Goal: Information Seeking & Learning: Learn about a topic

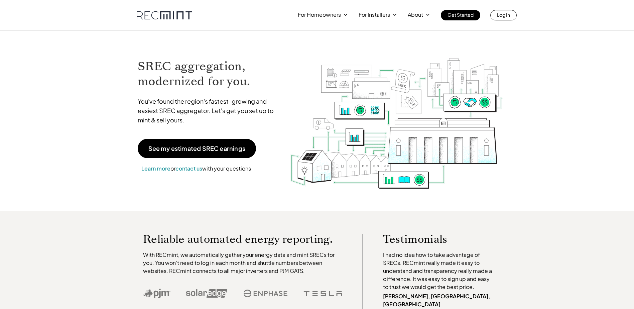
click at [498, 19] on link "Log In" at bounding box center [503, 15] width 26 height 10
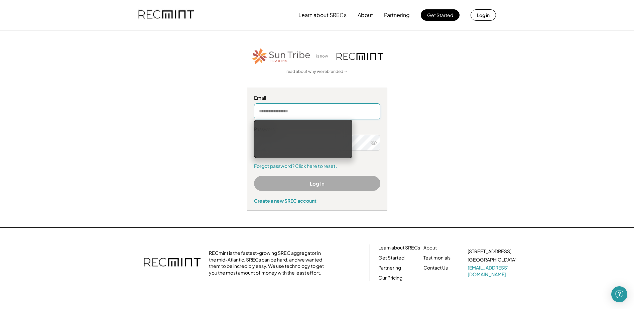
type input "**********"
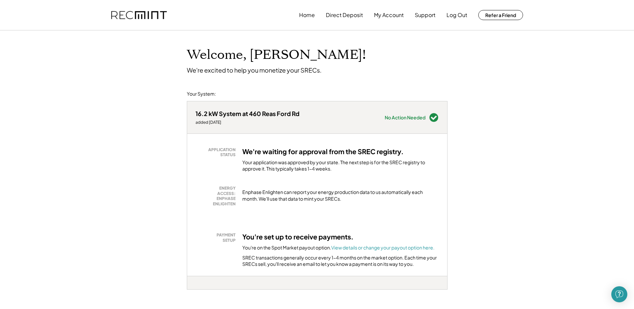
click at [191, 154] on div "APPLICATION STATUS We're waiting for approval from the SREC registry. Your appl…" at bounding box center [317, 205] width 260 height 142
drag, startPoint x: 232, startPoint y: 73, endPoint x: 348, endPoint y: 73, distance: 116.3
click at [348, 73] on div "Welcome, Timothy! We're excited to help you monetize your SRECs." at bounding box center [317, 51] width 274 height 43
click at [345, 72] on div "Welcome, Timothy! We're excited to help you monetize your SRECs." at bounding box center [317, 51] width 274 height 43
drag, startPoint x: 196, startPoint y: 69, endPoint x: 360, endPoint y: 74, distance: 163.5
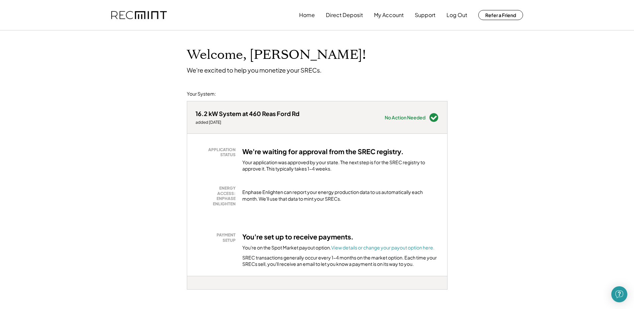
click at [360, 74] on div "Welcome, Timothy! We're excited to help you monetize your SRECs." at bounding box center [317, 51] width 274 height 43
drag, startPoint x: 360, startPoint y: 74, endPoint x: 272, endPoint y: 72, distance: 88.2
click at [272, 72] on div "We're excited to help you monetize your SRECs." at bounding box center [254, 70] width 135 height 8
drag, startPoint x: 196, startPoint y: 113, endPoint x: 302, endPoint y: 117, distance: 105.7
click at [302, 117] on div "16.2 kW System at 460 Reas Ford Rd added 6/25/25 Needs Attention see below No A…" at bounding box center [317, 117] width 260 height 32
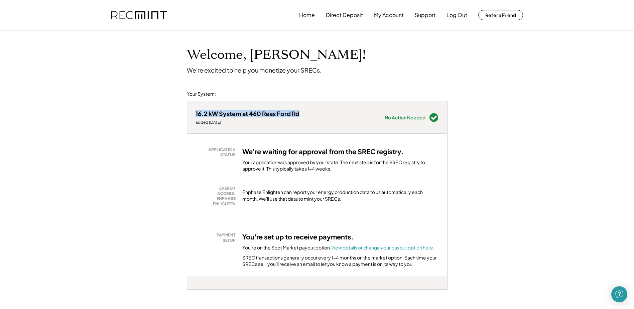
click at [302, 117] on div "16.2 kW System at 460 Reas Ford Rd added 6/25/25 Needs Attention see below No A…" at bounding box center [317, 117] width 260 height 32
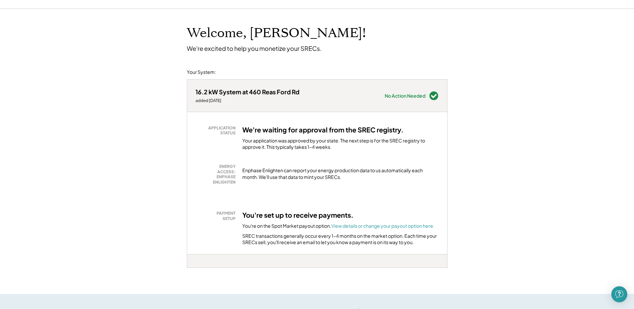
scroll to position [67, 0]
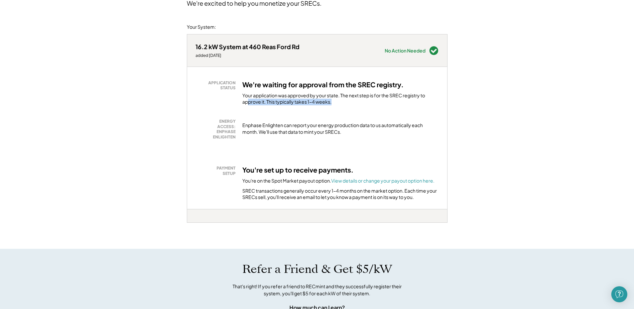
drag, startPoint x: 248, startPoint y: 102, endPoint x: 345, endPoint y: 105, distance: 97.6
click at [345, 105] on div "Your application was approved by your state. The next step is for the SREC regi…" at bounding box center [340, 98] width 196 height 13
drag, startPoint x: 345, startPoint y: 105, endPoint x: 341, endPoint y: 103, distance: 4.2
click at [341, 103] on div "Your application was approved by your state. The next step is for the SREC regi…" at bounding box center [340, 98] width 196 height 13
click at [334, 101] on div "Your application was approved by your state. The next step is for the SREC regi…" at bounding box center [340, 98] width 196 height 13
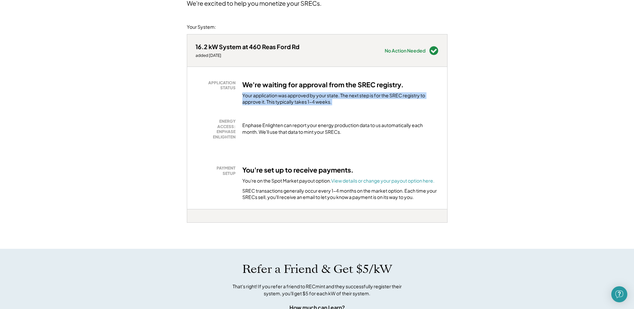
drag, startPoint x: 334, startPoint y: 101, endPoint x: 245, endPoint y: 97, distance: 89.0
click at [245, 97] on div "Your application was approved by your state. The next step is for the SREC regi…" at bounding box center [340, 98] width 196 height 13
drag, startPoint x: 245, startPoint y: 97, endPoint x: 294, endPoint y: 114, distance: 51.4
click at [295, 112] on div "APPLICATION STATUS We're waiting for approval from the SREC registry. Your appl…" at bounding box center [317, 138] width 260 height 142
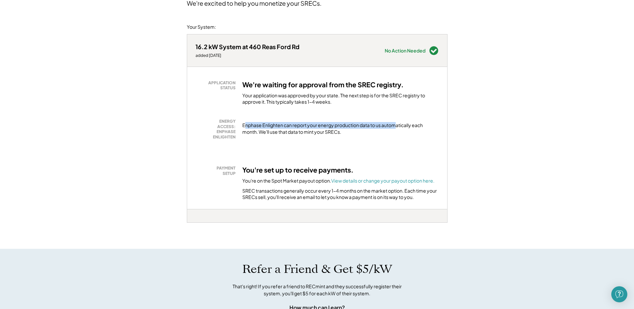
drag, startPoint x: 313, startPoint y: 126, endPoint x: 397, endPoint y: 128, distance: 83.9
click at [397, 128] on div "Enphase Enlighten can report your energy production data to us automatically ea…" at bounding box center [340, 128] width 196 height 13
drag, startPoint x: 244, startPoint y: 125, endPoint x: 411, endPoint y: 126, distance: 166.4
click at [411, 126] on div "Enphase Enlighten can report your energy production data to us automatically ea…" at bounding box center [340, 128] width 196 height 13
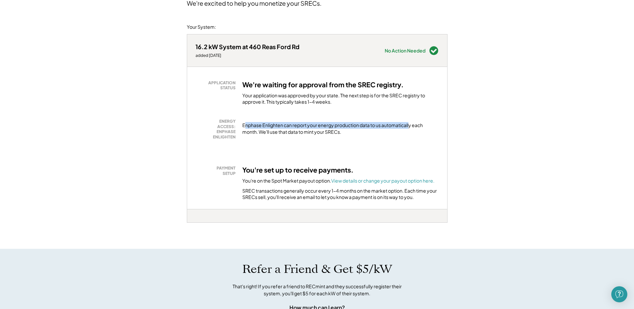
drag, startPoint x: 411, startPoint y: 126, endPoint x: 404, endPoint y: 126, distance: 6.4
click at [411, 126] on div "Enphase Enlighten can report your energy production data to us automatically ea…" at bounding box center [340, 128] width 196 height 13
drag, startPoint x: 265, startPoint y: 134, endPoint x: 351, endPoint y: 133, distance: 86.6
click at [353, 133] on div "Enphase Enlighten can report your energy production data to us automatically ea…" at bounding box center [340, 128] width 196 height 13
click at [351, 133] on div "Enphase Enlighten can report your energy production data to us automatically ea…" at bounding box center [340, 128] width 196 height 13
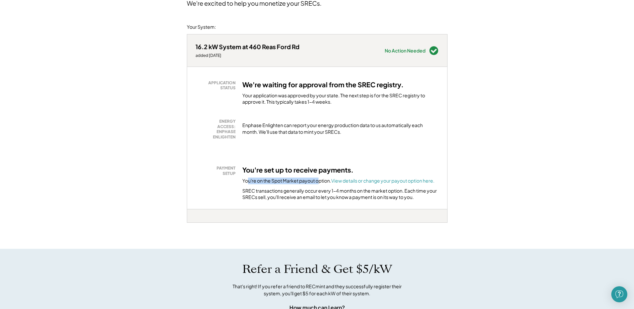
drag, startPoint x: 247, startPoint y: 180, endPoint x: 318, endPoint y: 181, distance: 71.2
click at [318, 181] on div "You're on the Spot Market payout option. View details or change your payout opt…" at bounding box center [338, 180] width 192 height 7
click at [375, 178] on font "View details or change your payout option here." at bounding box center [382, 180] width 103 height 6
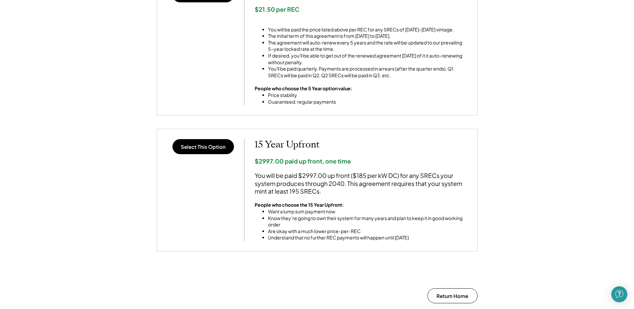
scroll to position [568, 0]
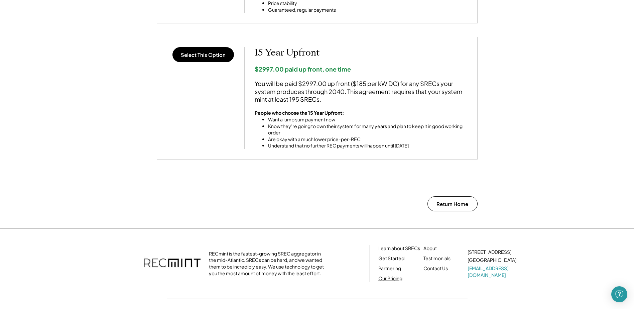
click at [388, 279] on link "Our Pricing" at bounding box center [390, 278] width 24 height 7
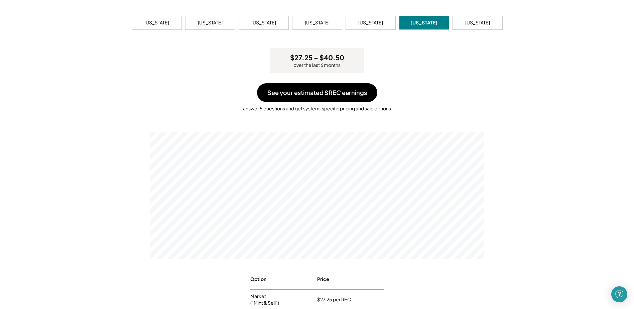
scroll to position [67, 0]
drag, startPoint x: 246, startPoint y: 106, endPoint x: 373, endPoint y: 106, distance: 127.3
click at [373, 106] on div "answer 5 questions and get system-specific pricing and sale options" at bounding box center [317, 107] width 621 height 10
click at [371, 106] on div "answer 5 questions and get system-specific pricing and sale options" at bounding box center [317, 107] width 621 height 10
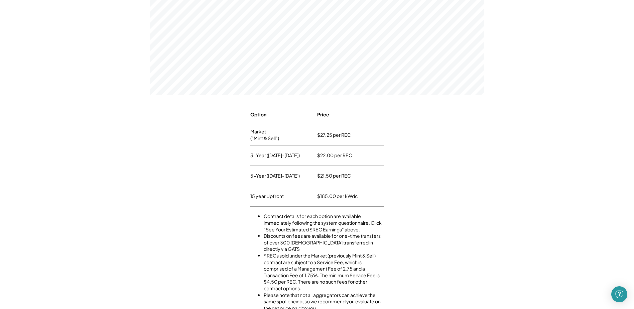
scroll to position [234, 0]
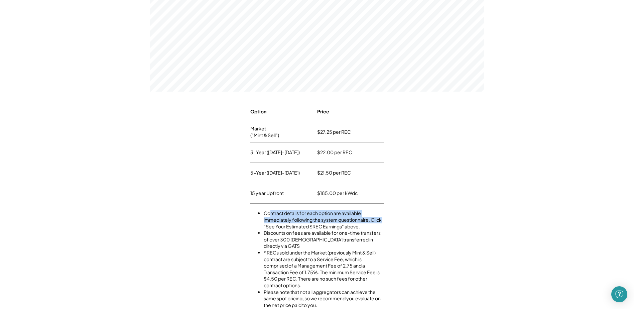
drag, startPoint x: 284, startPoint y: 215, endPoint x: 383, endPoint y: 218, distance: 99.0
click at [383, 218] on li "Contract details for each option are available immediately following the system…" at bounding box center [324, 220] width 120 height 20
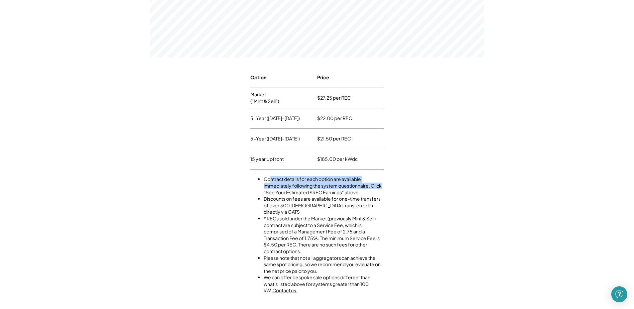
scroll to position [301, 0]
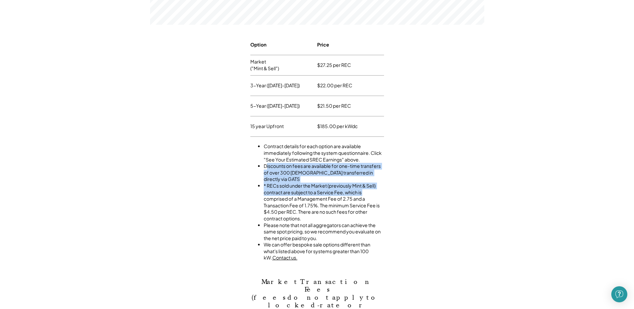
drag, startPoint x: 267, startPoint y: 167, endPoint x: 387, endPoint y: 187, distance: 122.0
click at [387, 187] on div "Contract details for each option are available immediately following the system…" at bounding box center [317, 199] width 621 height 124
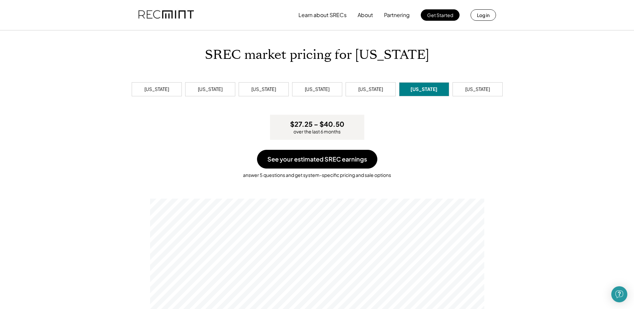
scroll to position [33, 0]
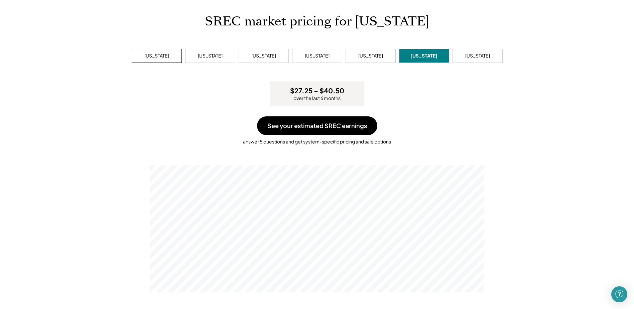
click at [168, 56] on div "Delaware" at bounding box center [157, 56] width 50 height 14
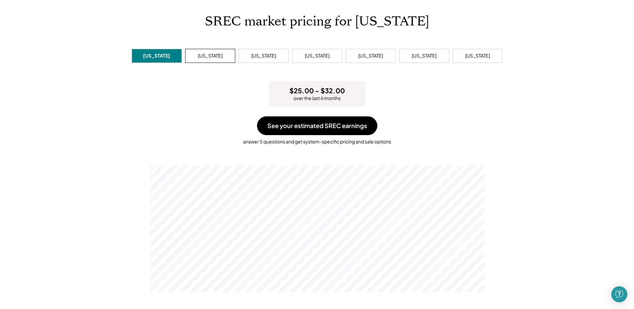
click at [206, 56] on div "District of Columbia" at bounding box center [210, 55] width 25 height 7
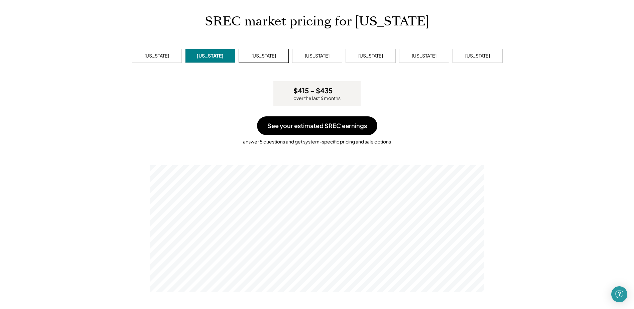
scroll to position [127, 334]
click at [157, 58] on div "Delaware" at bounding box center [156, 55] width 25 height 7
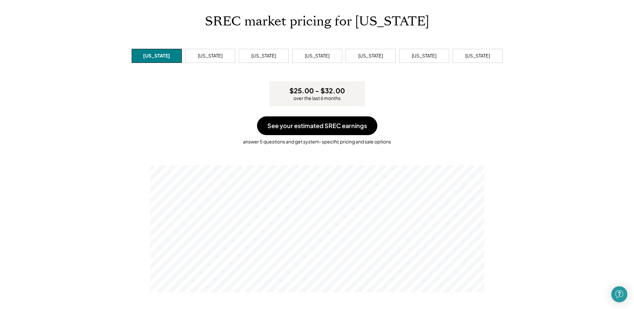
scroll to position [127, 334]
click at [205, 58] on div "District of Columbia" at bounding box center [210, 56] width 50 height 14
drag, startPoint x: 205, startPoint y: 58, endPoint x: 278, endPoint y: 56, distance: 72.6
click at [278, 56] on div "Maryland" at bounding box center [264, 56] width 50 height 14
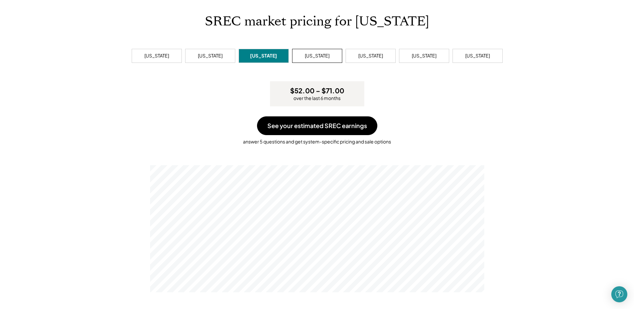
scroll to position [127, 334]
click at [318, 58] on div "Ohio" at bounding box center [317, 55] width 25 height 7
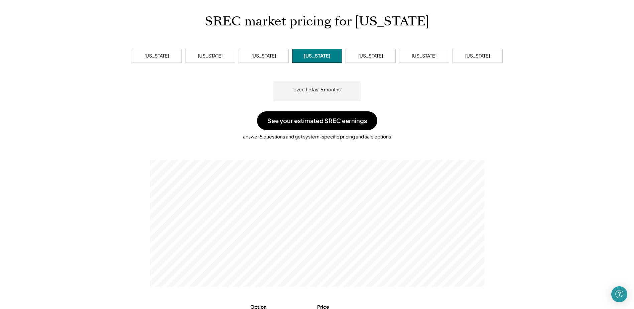
scroll to position [127, 334]
click at [357, 59] on div "Pennsylvania" at bounding box center [371, 56] width 50 height 14
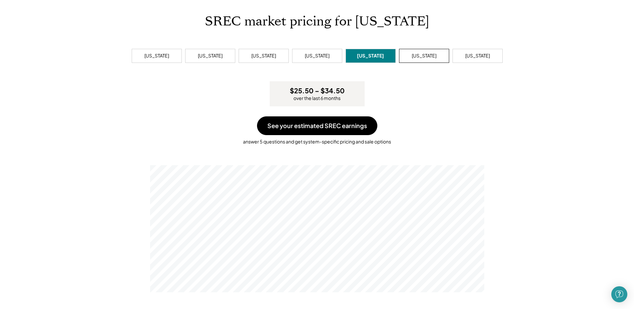
scroll to position [127, 334]
click at [422, 62] on div "Virginia" at bounding box center [424, 56] width 50 height 14
click at [460, 52] on div "West Virginia" at bounding box center [477, 56] width 50 height 14
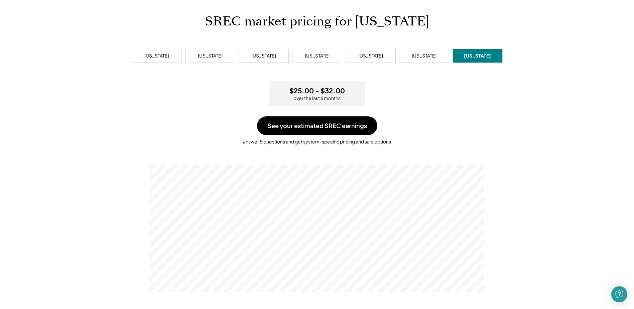
scroll to position [127, 334]
click at [414, 56] on div "Virginia" at bounding box center [424, 56] width 50 height 14
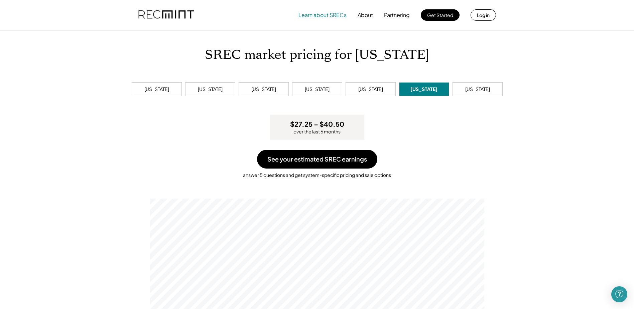
click at [331, 13] on button "Learn about SRECs" at bounding box center [322, 14] width 48 height 13
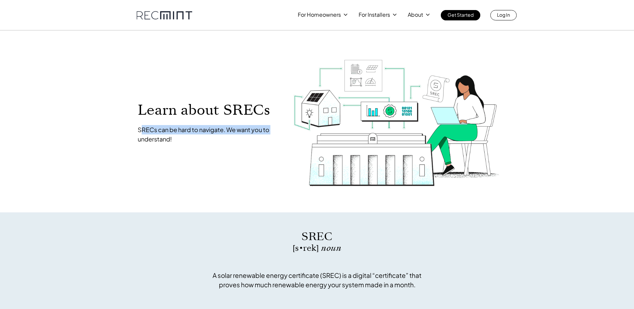
drag, startPoint x: 142, startPoint y: 130, endPoint x: 281, endPoint y: 127, distance: 139.7
click at [281, 127] on div "Learn about SRECs SRECs can be hard to navigate. We want you to understand!" at bounding box center [209, 123] width 156 height 71
drag, startPoint x: 281, startPoint y: 127, endPoint x: 219, endPoint y: 129, distance: 62.2
click at [219, 129] on p "SRECs can be hard to navigate. We want you to understand!" at bounding box center [209, 134] width 142 height 19
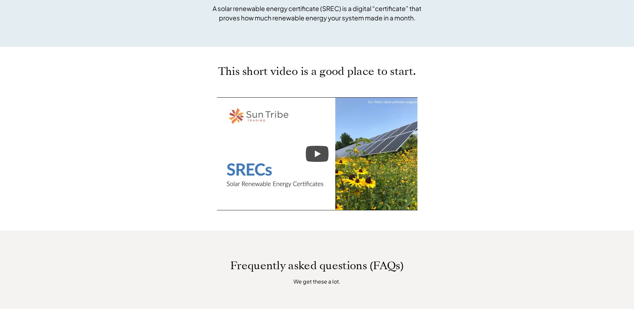
scroll to position [267, 0]
click at [314, 147] on icon "Play" at bounding box center [317, 153] width 23 height 16
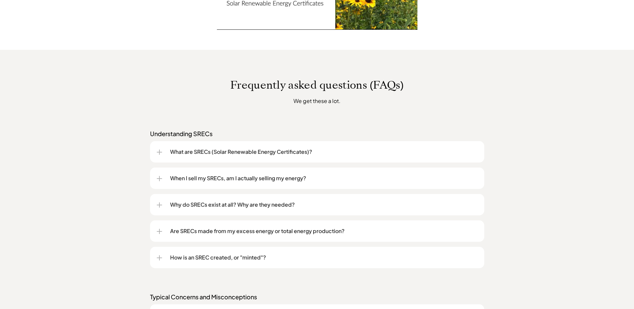
scroll to position [468, 0]
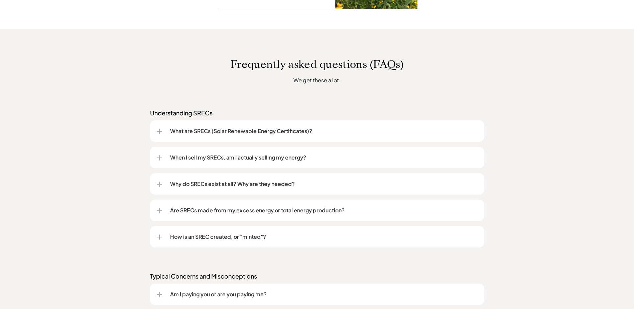
click at [187, 134] on p "What are SRECs (Solar Renewable Energy Certificates)?" at bounding box center [323, 131] width 307 height 8
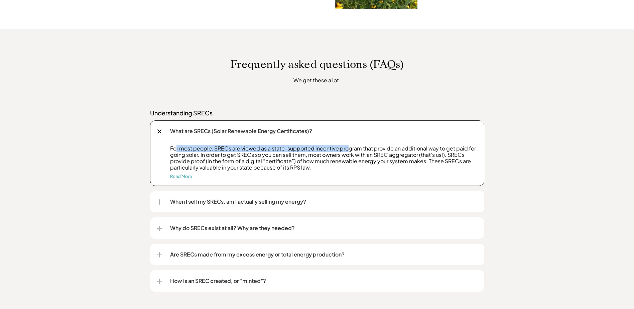
drag, startPoint x: 175, startPoint y: 148, endPoint x: 348, endPoint y: 148, distance: 172.8
click at [348, 148] on p "For most people, SRECs are viewed as a state-supported incentive program that p…" at bounding box center [323, 158] width 307 height 26
drag, startPoint x: 348, startPoint y: 148, endPoint x: 329, endPoint y: 148, distance: 18.4
click at [348, 148] on p "For most people, SRECs are viewed as a state-supported incentive program that p…" at bounding box center [323, 158] width 307 height 26
drag, startPoint x: 229, startPoint y: 148, endPoint x: 362, endPoint y: 148, distance: 133.0
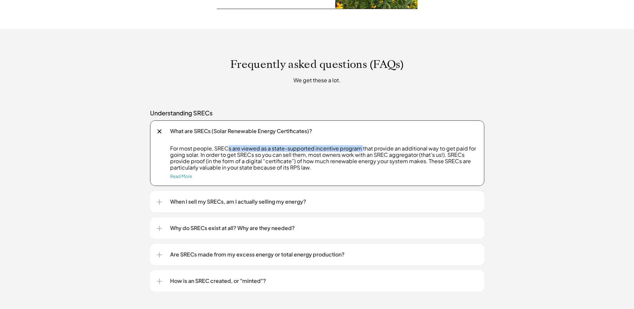
click at [362, 148] on p "For most people, SRECs are viewed as a state-supported incentive program that p…" at bounding box center [323, 158] width 307 height 26
drag, startPoint x: 281, startPoint y: 148, endPoint x: 388, endPoint y: 148, distance: 106.3
click at [388, 148] on p "For most people, SRECs are viewed as a state-supported incentive program that p…" at bounding box center [323, 158] width 307 height 26
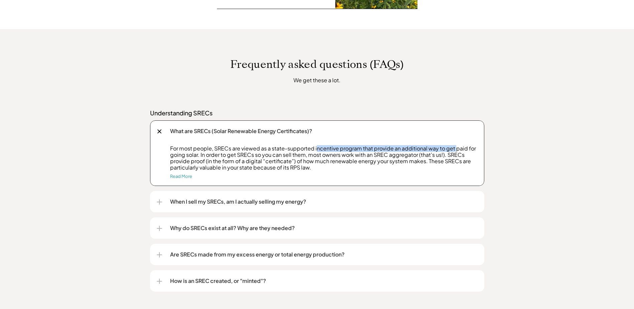
drag, startPoint x: 316, startPoint y: 147, endPoint x: 455, endPoint y: 149, distance: 139.7
click at [455, 149] on p "For most people, SRECs are viewed as a state-supported incentive program that p…" at bounding box center [323, 158] width 307 height 26
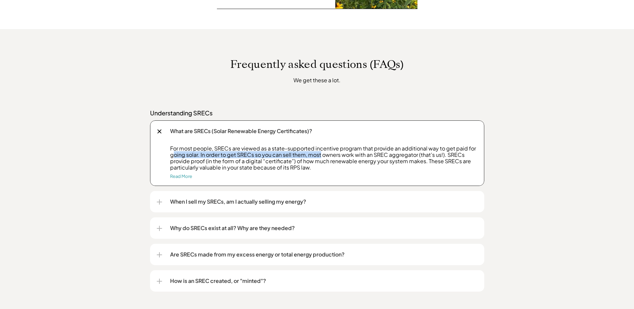
drag, startPoint x: 172, startPoint y: 155, endPoint x: 320, endPoint y: 155, distance: 148.4
click at [320, 155] on p "For most people, SRECs are viewed as a state-supported incentive program that p…" at bounding box center [323, 158] width 307 height 26
drag, startPoint x: 320, startPoint y: 155, endPoint x: 312, endPoint y: 154, distance: 7.8
click at [320, 155] on p "For most people, SRECs are viewed as a state-supported incentive program that p…" at bounding box center [323, 158] width 307 height 26
drag, startPoint x: 195, startPoint y: 155, endPoint x: 386, endPoint y: 158, distance: 190.2
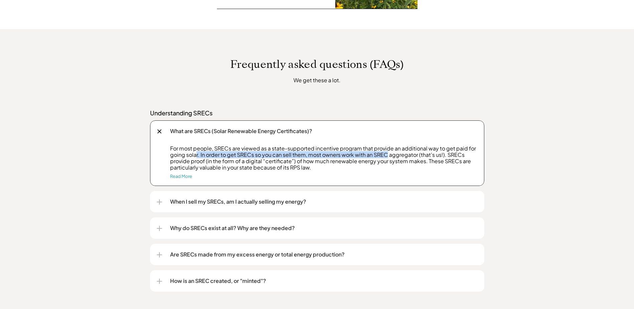
click at [386, 158] on p "For most people, SRECs are viewed as a state-supported incentive program that p…" at bounding box center [323, 158] width 307 height 26
drag, startPoint x: 277, startPoint y: 154, endPoint x: 416, endPoint y: 155, distance: 139.0
click at [416, 155] on p "For most people, SRECs are viewed as a state-supported incentive program that p…" at bounding box center [323, 158] width 307 height 26
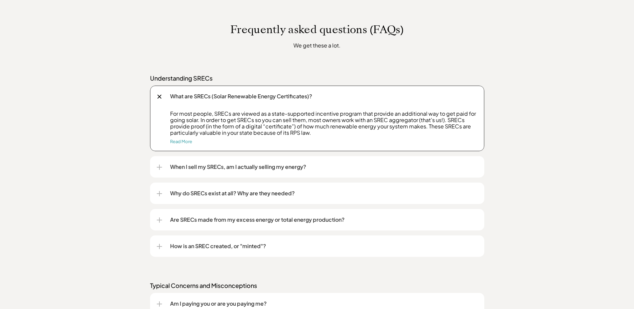
scroll to position [535, 0]
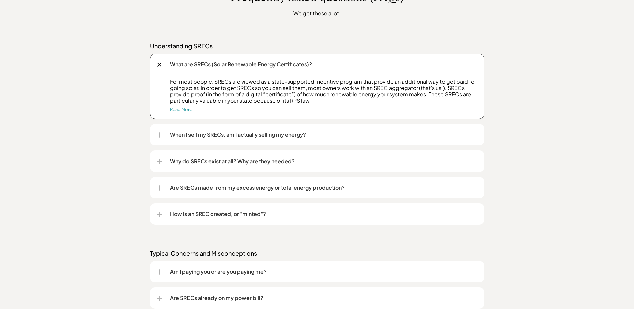
click at [225, 134] on p "When I sell my SRECs, am I actually selling my energy?" at bounding box center [323, 135] width 307 height 8
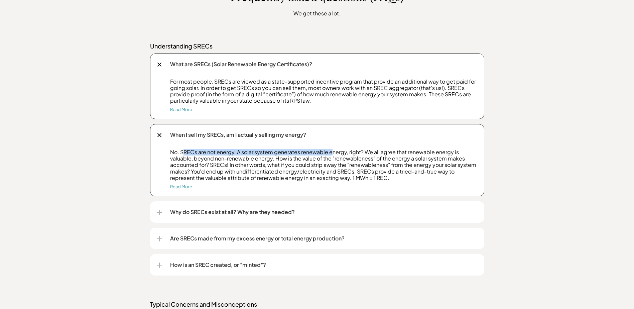
drag, startPoint x: 182, startPoint y: 150, endPoint x: 330, endPoint y: 152, distance: 148.1
click at [330, 152] on p "No. SRECs are not energy. A solar system generates renewable energy, right? We …" at bounding box center [323, 165] width 307 height 32
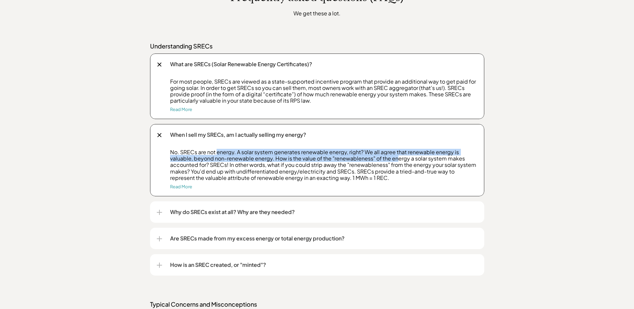
drag, startPoint x: 216, startPoint y: 152, endPoint x: 398, endPoint y: 157, distance: 181.5
click at [398, 157] on p "No. SRECs are not energy. A solar system generates renewable energy, right? We …" at bounding box center [323, 165] width 307 height 32
drag, startPoint x: 346, startPoint y: 152, endPoint x: 455, endPoint y: 156, distance: 109.3
click at [455, 156] on p "No. SRECs are not energy. A solar system generates renewable energy, right? We …" at bounding box center [323, 165] width 307 height 32
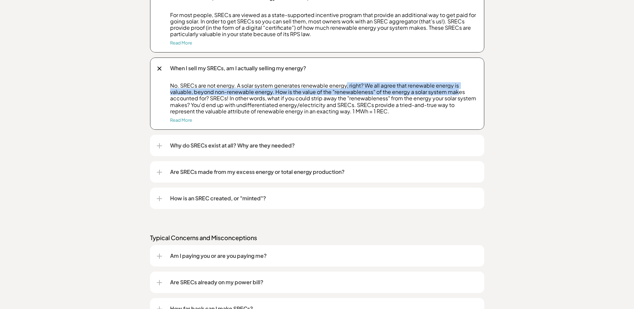
scroll to position [602, 0]
click at [160, 142] on div "Why do SRECs exist at all? Why are they needed?" at bounding box center [317, 144] width 321 height 21
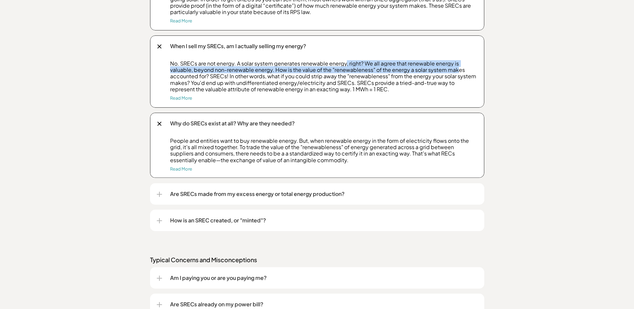
scroll to position [635, 0]
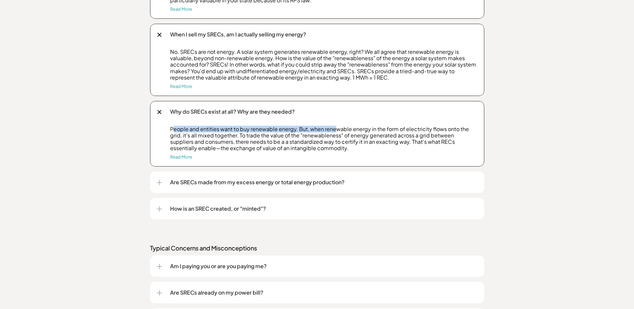
drag, startPoint x: 174, startPoint y: 128, endPoint x: 335, endPoint y: 130, distance: 160.8
click at [335, 130] on p "People and entities want to buy renewable energy. But, when renewable energy in…" at bounding box center [323, 139] width 307 height 26
drag, startPoint x: 254, startPoint y: 131, endPoint x: 328, endPoint y: 131, distance: 73.9
click at [328, 131] on p "People and entities want to buy renewable energy. But, when renewable energy in…" at bounding box center [323, 139] width 307 height 26
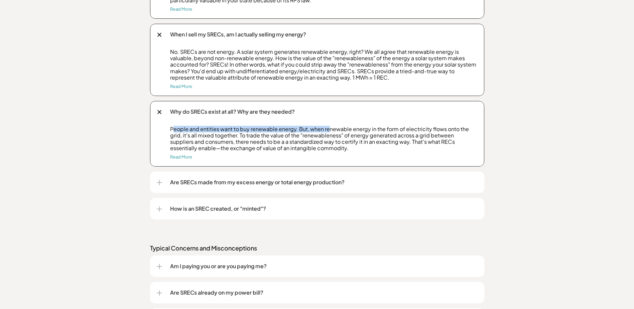
drag, startPoint x: 328, startPoint y: 131, endPoint x: 323, endPoint y: 131, distance: 4.7
click at [327, 131] on p "People and entities want to buy renewable energy. But, when renewable energy in…" at bounding box center [323, 139] width 307 height 26
click at [210, 128] on p "People and entities want to buy renewable energy. But, when renewable energy in…" at bounding box center [323, 139] width 307 height 26
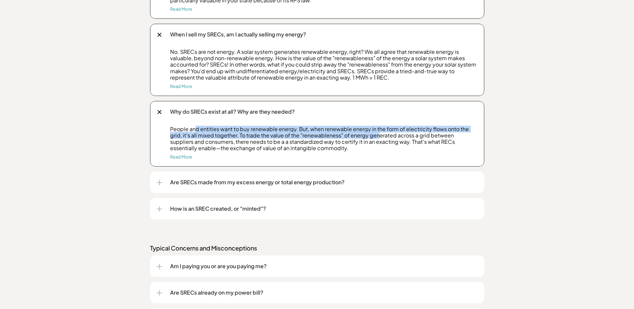
drag, startPoint x: 291, startPoint y: 134, endPoint x: 379, endPoint y: 134, distance: 87.2
click at [379, 134] on p "People and entities want to buy renewable energy. But, when renewable energy in…" at bounding box center [323, 139] width 307 height 26
drag, startPoint x: 302, startPoint y: 129, endPoint x: 430, endPoint y: 134, distance: 128.1
click at [430, 134] on p "People and entities want to buy renewable energy. But, when renewable energy in…" at bounding box center [323, 139] width 307 height 26
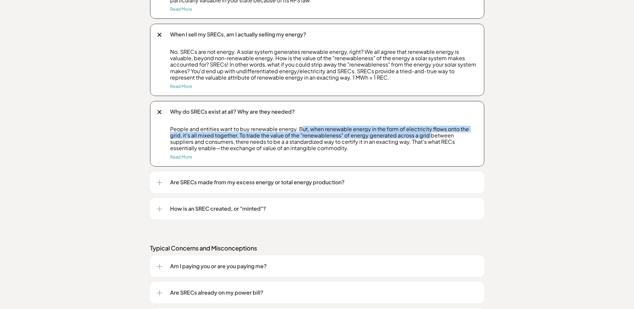
click at [430, 134] on p "People and entities want to buy renewable energy. But, when renewable energy in…" at bounding box center [323, 139] width 307 height 26
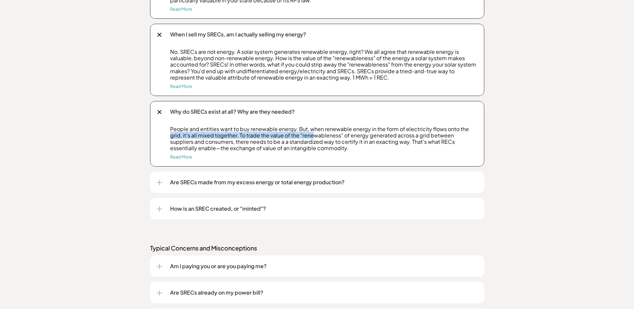
drag, startPoint x: 170, startPoint y: 135, endPoint x: 314, endPoint y: 134, distance: 144.0
click at [314, 134] on p "People and entities want to buy renewable energy. But, when renewable energy in…" at bounding box center [323, 139] width 307 height 26
drag, startPoint x: 314, startPoint y: 134, endPoint x: 243, endPoint y: 134, distance: 70.8
click at [314, 134] on p "People and entities want to buy renewable energy. But, when renewable energy in…" at bounding box center [323, 139] width 307 height 26
click at [219, 136] on p "People and entities want to buy renewable energy. But, when renewable energy in…" at bounding box center [323, 139] width 307 height 26
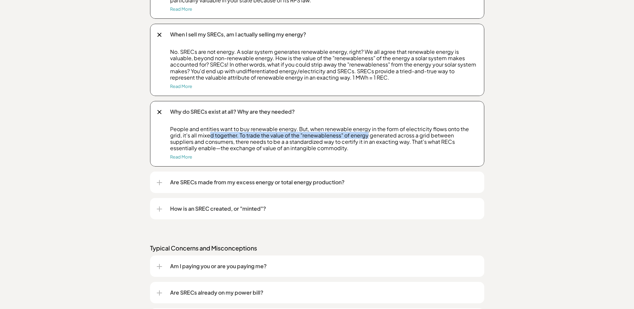
drag, startPoint x: 211, startPoint y: 136, endPoint x: 366, endPoint y: 137, distance: 155.4
click at [366, 137] on p "People and entities want to buy renewable energy. But, when renewable energy in…" at bounding box center [323, 139] width 307 height 26
drag, startPoint x: 366, startPoint y: 137, endPoint x: 363, endPoint y: 137, distance: 3.4
click at [366, 137] on p "People and entities want to buy renewable energy. But, when renewable energy in…" at bounding box center [323, 139] width 307 height 26
drag, startPoint x: 289, startPoint y: 134, endPoint x: 431, endPoint y: 135, distance: 142.4
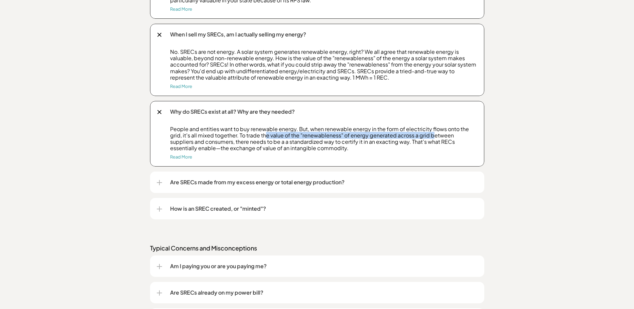
click at [431, 135] on p "People and entities want to buy renewable energy. But, when renewable energy in…" at bounding box center [323, 139] width 307 height 26
click at [160, 181] on div at bounding box center [159, 182] width 5 height 5
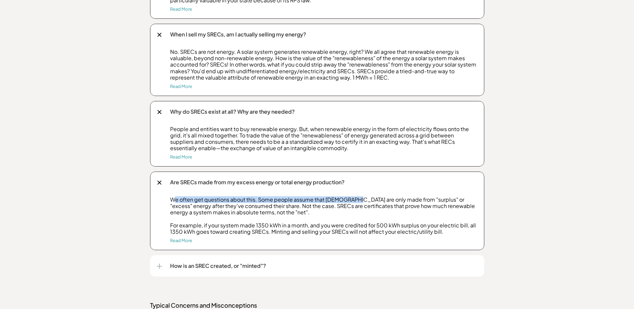
drag, startPoint x: 173, startPoint y: 197, endPoint x: 356, endPoint y: 200, distance: 182.8
click at [356, 200] on p "We often get questions about this. Some people assume that SRECs are only made …" at bounding box center [323, 215] width 307 height 38
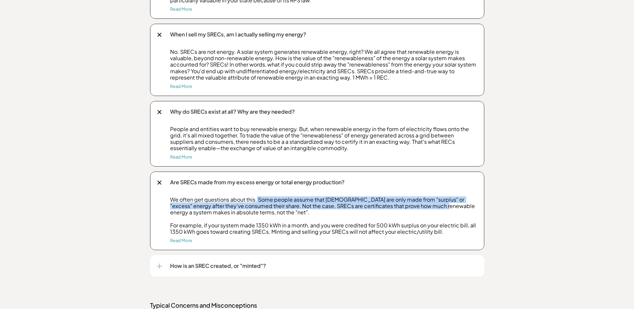
drag, startPoint x: 256, startPoint y: 197, endPoint x: 429, endPoint y: 204, distance: 173.5
click at [429, 204] on p "We often get questions about this. Some people assume that SRECs are only made …" at bounding box center [323, 215] width 307 height 38
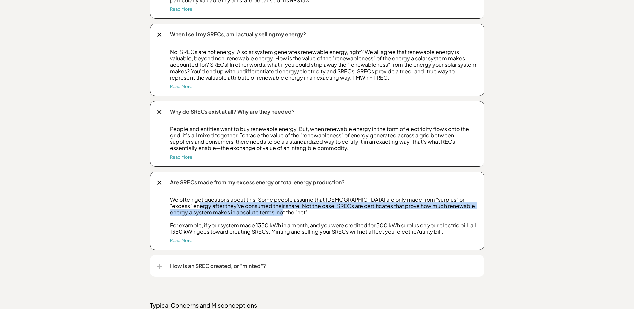
drag, startPoint x: 175, startPoint y: 205, endPoint x: 314, endPoint y: 213, distance: 139.6
click at [314, 213] on p "We often get questions about this. Some people assume that SRECs are only made …" at bounding box center [323, 215] width 307 height 38
drag, startPoint x: 264, startPoint y: 207, endPoint x: 384, endPoint y: 207, distance: 120.0
click at [384, 207] on p "We often get questions about this. Some people assume that SRECs are only made …" at bounding box center [323, 215] width 307 height 38
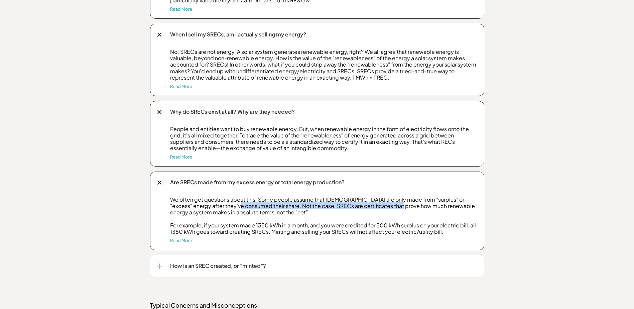
click at [384, 207] on p "We often get questions about this. Some people assume that SRECs are only made …" at bounding box center [323, 215] width 307 height 38
drag, startPoint x: 254, startPoint y: 206, endPoint x: 417, endPoint y: 206, distance: 162.4
click at [417, 206] on p "We often get questions about this. Some people assume that SRECs are only made …" at bounding box center [323, 215] width 307 height 38
drag, startPoint x: 365, startPoint y: 206, endPoint x: 446, endPoint y: 206, distance: 81.2
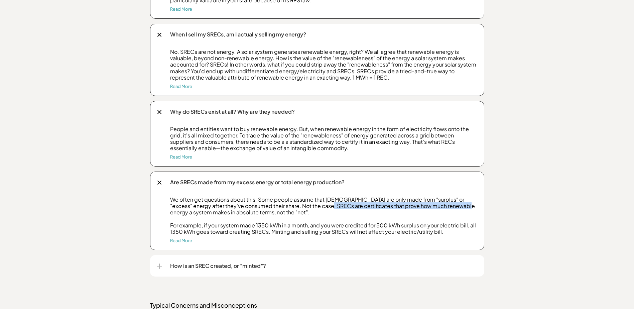
click at [446, 206] on p "We often get questions about this. Some people assume that SRECs are only made …" at bounding box center [323, 215] width 307 height 38
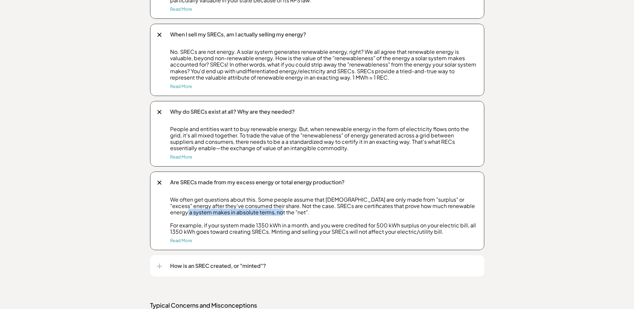
drag, startPoint x: 180, startPoint y: 211, endPoint x: 280, endPoint y: 215, distance: 99.7
click at [280, 215] on p "We often get questions about this. Some people assume that SRECs are only made …" at bounding box center [323, 215] width 307 height 38
click at [278, 215] on p "We often get questions about this. Some people assume that SRECs are only made …" at bounding box center [323, 215] width 307 height 38
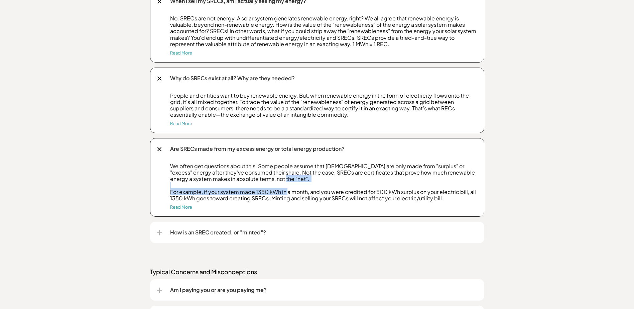
drag, startPoint x: 230, startPoint y: 194, endPoint x: 320, endPoint y: 190, distance: 89.6
click at [320, 190] on div "We often get questions about this. Some people assume that SRECs are only made …" at bounding box center [317, 190] width 321 height 54
drag
click at [320, 190] on p "We often get questions about this. Some people assume that SRECs are only made …" at bounding box center [323, 182] width 307 height 38
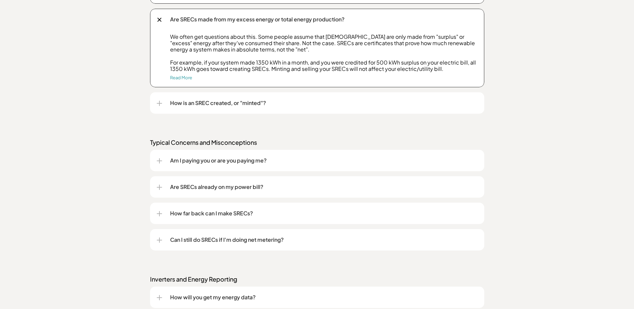
scroll to position [802, 0]
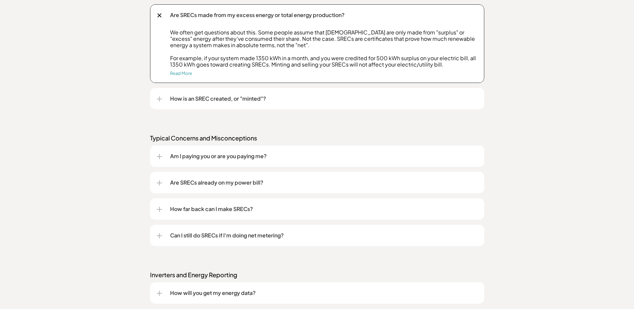
click at [198, 100] on p "How is an SREC created, or "minted"?" at bounding box center [323, 99] width 307 height 8
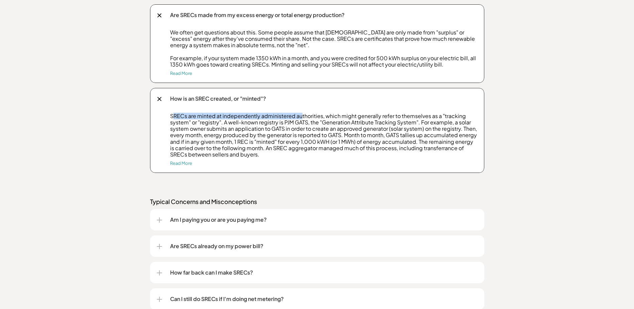
click at [301, 115] on p "SRECs are minted at independently administered authorities, which might general…" at bounding box center [323, 135] width 307 height 45
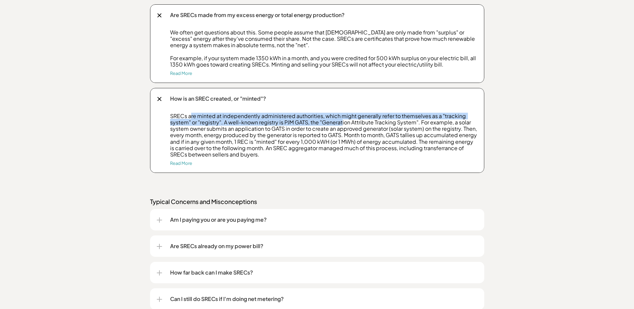
click at [341, 120] on p "SRECs are minted at independently administered authorities, which might general…" at bounding box center [323, 135] width 307 height 45
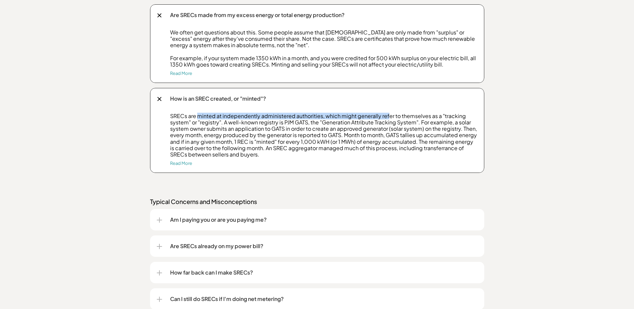
click at [387, 116] on p "SRECs are minted at independently administered authorities, which might general…" at bounding box center [323, 135] width 307 height 45
click at [342, 117] on p "SRECs are minted at independently administered authorities, which might general…" at bounding box center [323, 135] width 307 height 45
click at [438, 118] on p "SRECs are minted at independently administered authorities, which might general…" at bounding box center [323, 135] width 307 height 45
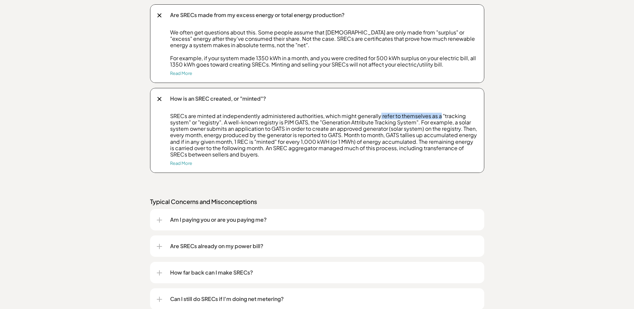
click at [438, 116] on p "SRECs are minted at independently administered authorities, which might general…" at bounding box center [323, 135] width 307 height 45
click at [439, 116] on p "SRECs are minted at independently administered authorities, which might general…" at bounding box center [323, 135] width 307 height 45
click at [322, 121] on p "SRECs are minted at independently administered authorities, which might general…" at bounding box center [323, 135] width 307 height 45
click at [333, 123] on p "SRECs are minted at independently administered authorities, which might general…" at bounding box center [323, 135] width 307 height 45
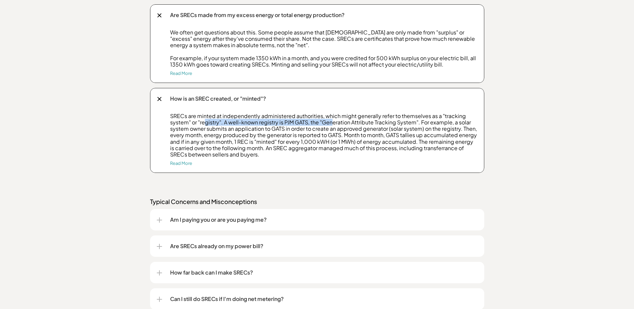
click at [333, 123] on p "SRECs are minted at independently administered authorities, which might general…" at bounding box center [323, 135] width 307 height 45
click at [365, 122] on p "SRECs are minted at independently administered authorities, which might general…" at bounding box center [323, 135] width 307 height 45
click at [361, 122] on p "SRECs are minted at independently administered authorities, which might general…" at bounding box center [323, 135] width 307 height 45
click at [299, 123] on p "SRECs are minted at independently administered authorities, which might general…" at bounding box center [323, 135] width 307 height 45
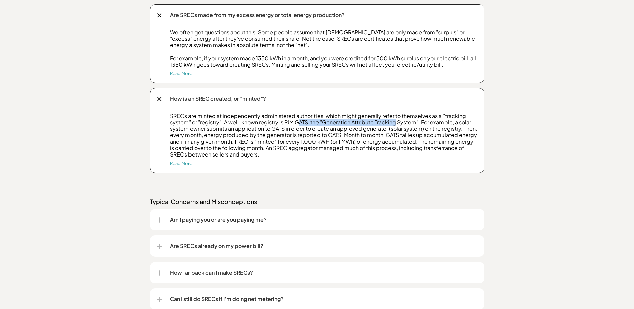
click at [395, 122] on p "SRECs are minted at independently administered authorities, which might general…" at bounding box center [323, 135] width 307 height 45
click at [364, 126] on p "SRECs are minted at independently administered authorities, which might general…" at bounding box center [323, 135] width 307 height 45
click at [440, 121] on p "SRECs are minted at independently administered authorities, which might general…" at bounding box center [323, 135] width 307 height 45
click at [463, 122] on p "SRECs are minted at independently administered authorities, which might general…" at bounding box center [323, 135] width 307 height 45
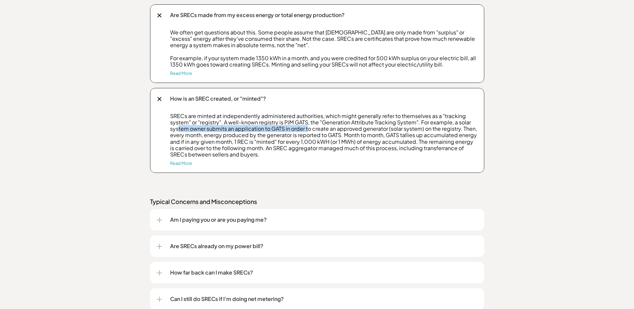
click at [308, 130] on p "SRECs are minted at independently administered authorities, which might general…" at bounding box center [323, 135] width 307 height 45
click at [328, 130] on p "SRECs are minted at independently administered authorities, which might general…" at bounding box center [323, 135] width 307 height 45
click at [327, 130] on p "SRECs are minted at independently administered authorities, which might general…" at bounding box center [323, 135] width 307 height 45
click at [274, 129] on p "SRECs are minted at independently administered authorities, which might general…" at bounding box center [323, 135] width 307 height 45
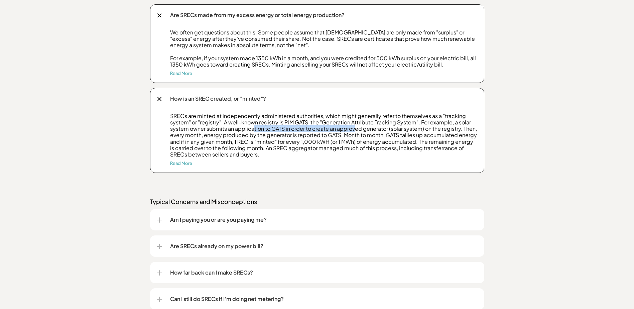
click at [353, 129] on p "SRECs are minted at independently administered authorities, which might general…" at bounding box center [323, 135] width 307 height 45
click at [277, 134] on p "SRECs are minted at independently administered authorities, which might general…" at bounding box center [323, 135] width 307 height 45
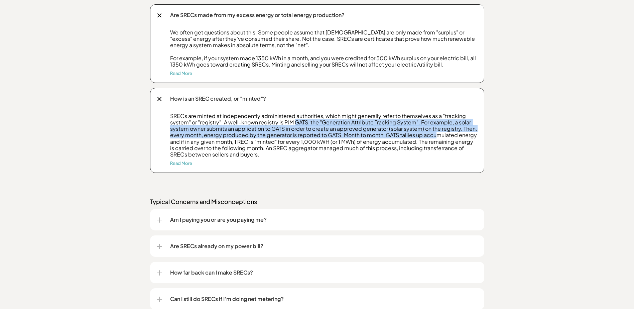
click at [436, 134] on p "SRECs are minted at independently administered authorities, which might general…" at bounding box center [323, 135] width 307 height 45
click at [450, 132] on p "SRECs are minted at independently administered authorities, which might general…" at bounding box center [323, 135] width 307 height 45
click at [191, 138] on p "SRECs are minted at independently administered authorities, which might general…" at bounding box center [323, 135] width 307 height 45
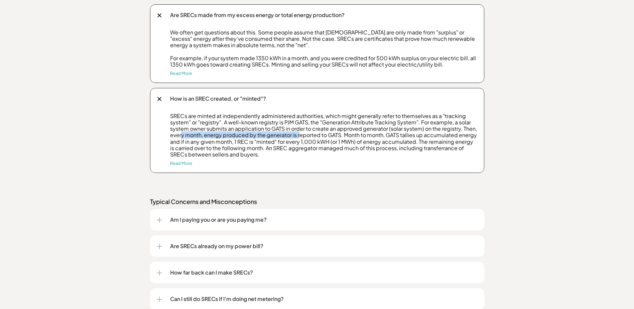
click at [294, 138] on p "SRECs are minted at independently administered authorities, which might general…" at bounding box center [323, 135] width 307 height 45
click at [282, 138] on p "SRECs are minted at independently administered authorities, which might general…" at bounding box center [323, 135] width 307 height 45
click at [369, 134] on p "SRECs are minted at independently administered authorities, which might general…" at bounding box center [323, 135] width 307 height 45
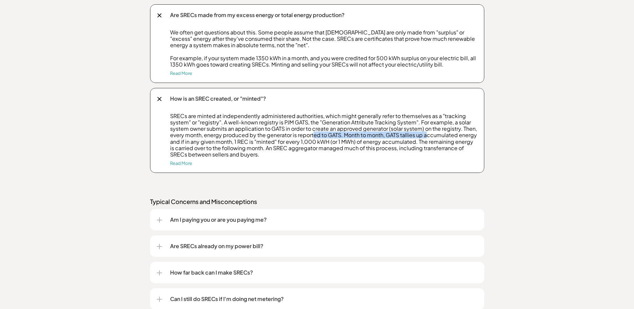
click at [427, 135] on p "SRECs are minted at independently administered authorities, which might general…" at bounding box center [323, 135] width 307 height 45
click at [453, 137] on p "SRECs are minted at independently administered authorities, which might general…" at bounding box center [323, 135] width 307 height 45
click at [452, 137] on p "SRECs are minted at independently administered authorities, which might general…" at bounding box center [323, 135] width 307 height 45
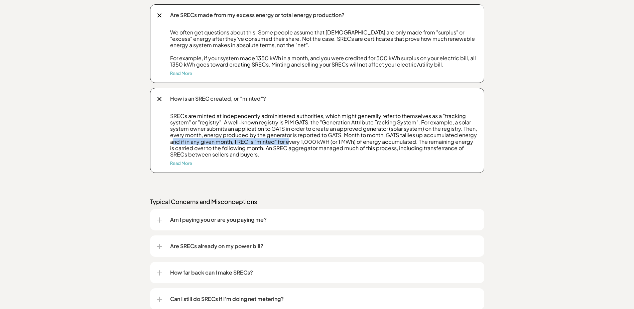
click at [288, 143] on p "SRECs are minted at independently administered authorities, which might general…" at bounding box center [323, 135] width 307 height 45
click at [339, 142] on p "SRECs are minted at independently administered authorities, which might general…" at bounding box center [323, 135] width 307 height 45
click at [261, 142] on p "SRECs are minted at independently administered authorities, which might general…" at bounding box center [323, 135] width 307 height 45
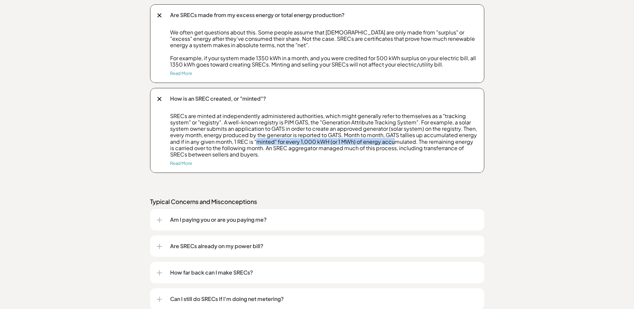
click at [392, 144] on p "SRECs are minted at independently administered authorities, which might general…" at bounding box center [323, 135] width 307 height 45
click at [447, 144] on p "SRECs are minted at independently administered authorities, which might general…" at bounding box center [323, 135] width 307 height 45
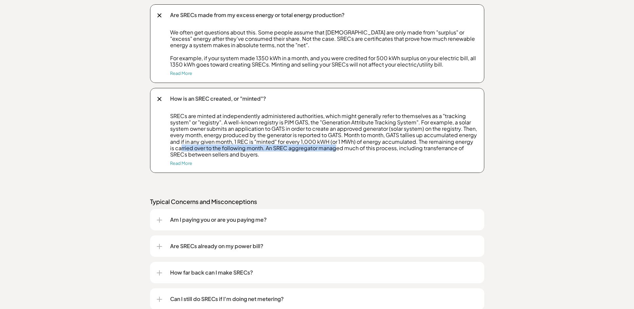
click at [329, 148] on p "SRECs are minted at independently administered authorities, which might general…" at bounding box center [323, 135] width 307 height 45
click at [388, 148] on p "SRECs are minted at independently administered authorities, which might general…" at bounding box center [323, 135] width 307 height 45
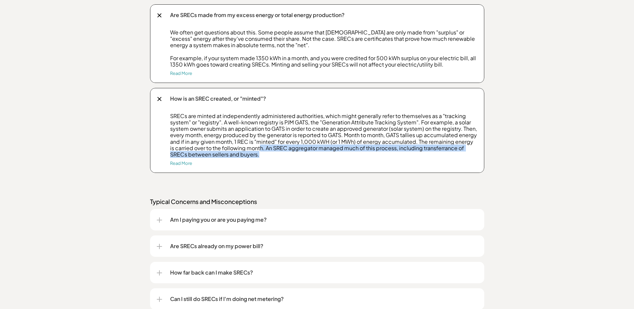
click at [430, 151] on p "SRECs are minted at independently administered authorities, which might general…" at bounding box center [323, 135] width 307 height 45
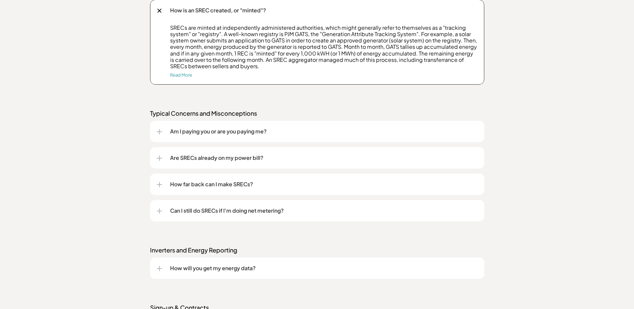
scroll to position [902, 0]
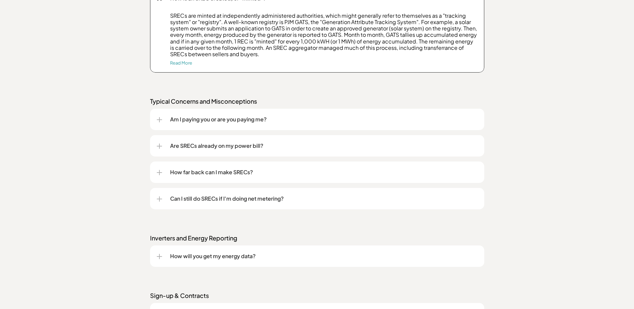
click at [197, 120] on p "Am I paying you or are you paying me?" at bounding box center [323, 119] width 307 height 8
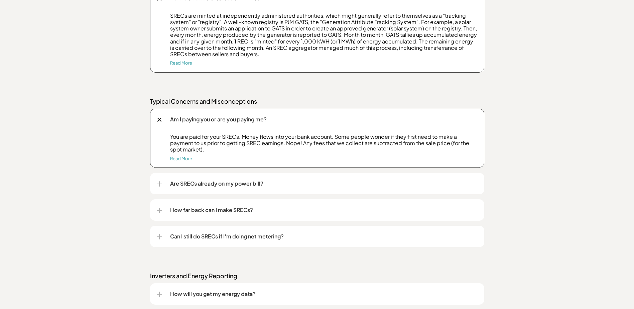
scroll to position [936, 0]
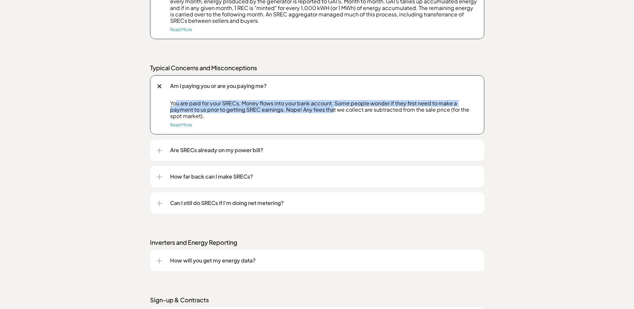
click at [331, 110] on p "You are paid for your SRECs. Money flows into your bank account. Some people wo…" at bounding box center [323, 109] width 307 height 19
click at [397, 107] on p "You are paid for your SRECs. Money flows into your bank account. Some people wo…" at bounding box center [323, 109] width 307 height 19
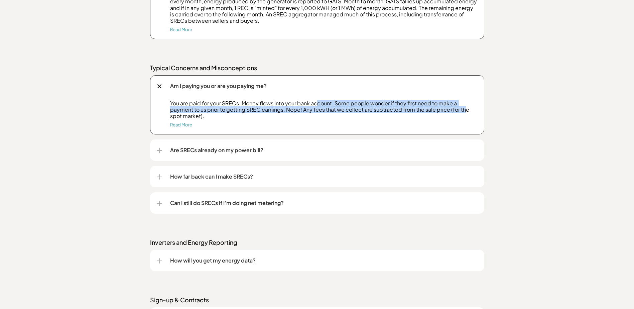
click at [464, 108] on p "You are paid for your SRECs. Money flows into your bank account. Some people wo…" at bounding box center [323, 109] width 307 height 19
click at [376, 103] on p "You are paid for your SRECs. Money flows into your bank account. Some people wo…" at bounding box center [323, 109] width 307 height 19
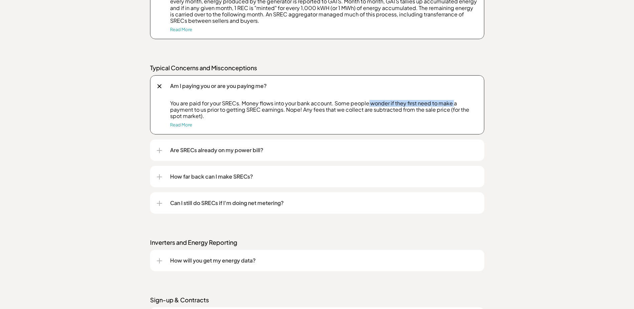
click at [452, 105] on p "You are paid for your SRECs. Money flows into your bank account. Some people wo…" at bounding box center [323, 109] width 307 height 19
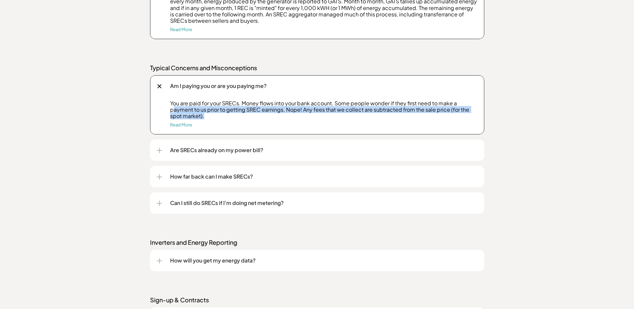
click at [333, 120] on div "You are paid for your SRECs. Money flows into your bank account. Some people wo…" at bounding box center [317, 117] width 321 height 34
click at [448, 110] on p "You are paid for your SRECs. Money flows into your bank account. Some people wo…" at bounding box center [323, 109] width 307 height 19
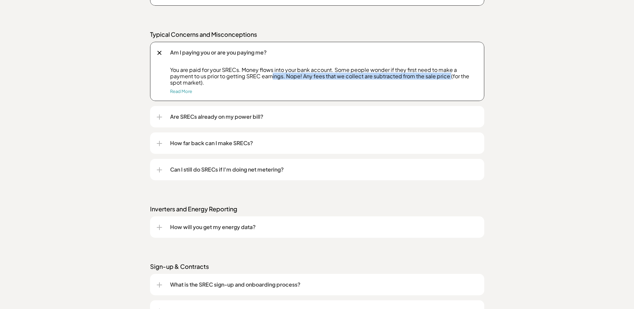
click at [184, 115] on p "Are SRECs already on my power bill?" at bounding box center [323, 117] width 307 height 8
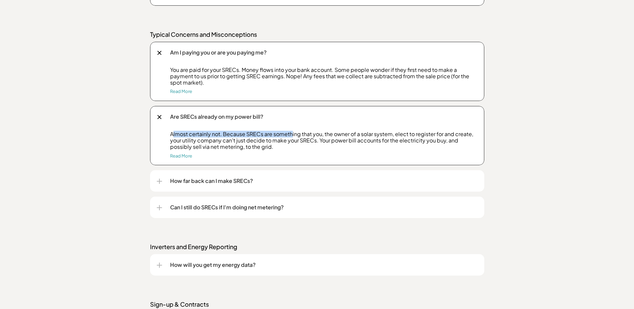
click at [292, 136] on p "Almost certainly not. Because SRECs are something that you, the owner of a sola…" at bounding box center [323, 140] width 307 height 19
click at [337, 134] on p "Almost certainly not. Because SRECs are something that you, the owner of a sola…" at bounding box center [323, 140] width 307 height 19
click at [370, 135] on p "Almost certainly not. Because SRECs are something that you, the owner of a sola…" at bounding box center [323, 140] width 307 height 19
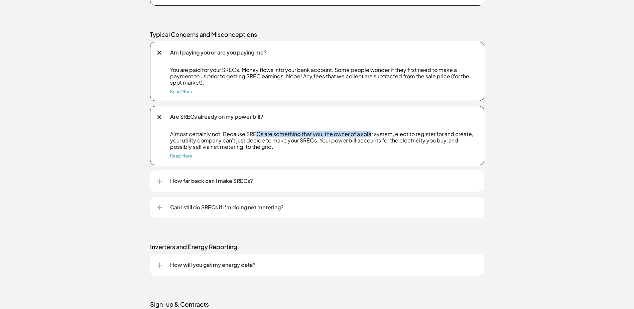
click at [370, 135] on p "Almost certainly not. Because SRECs are something that you, the owner of a sola…" at bounding box center [323, 140] width 307 height 19
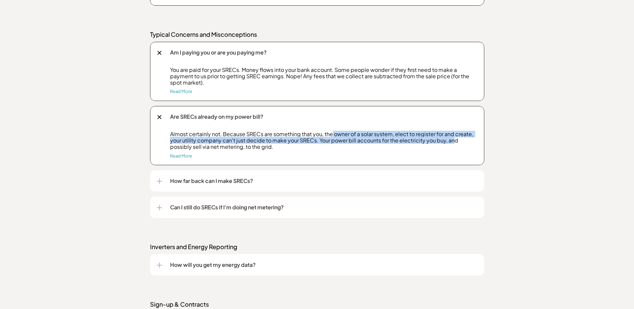
click at [452, 140] on p "Almost certainly not. Because SRECs are something that you, the owner of a sola…" at bounding box center [323, 140] width 307 height 19
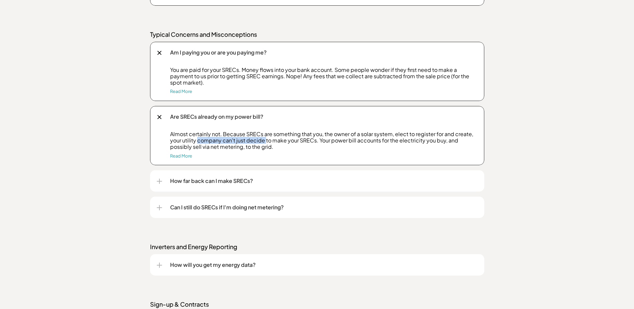
click at [264, 143] on p "Almost certainly not. Because SRECs are something that you, the owner of a sola…" at bounding box center [323, 140] width 307 height 19
click at [232, 181] on p "How far back can I make SRECs?" at bounding box center [323, 181] width 307 height 8
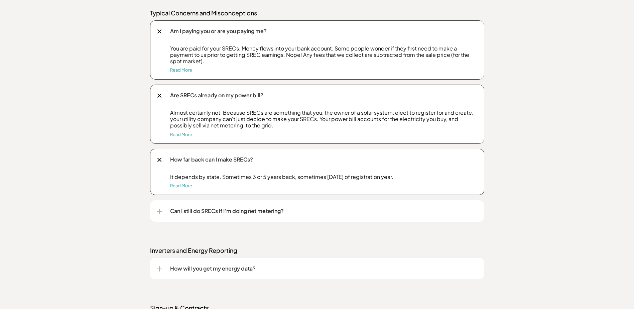
scroll to position [1003, 0]
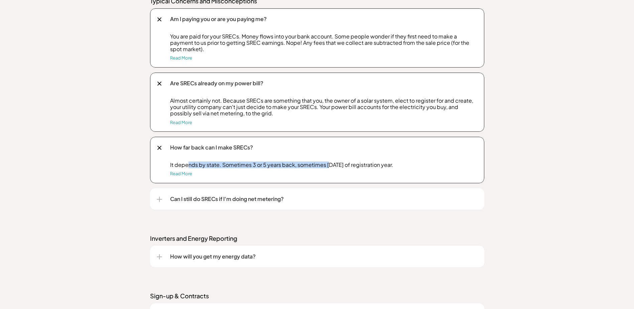
click at [328, 164] on p "It depends by state. Sometimes 3 or 5 years back, sometimes Jan 1 of registrati…" at bounding box center [323, 164] width 307 height 6
click at [226, 164] on p "It depends by state. Sometimes 3 or 5 years back, sometimes Jan 1 of registrati…" at bounding box center [323, 164] width 307 height 6
click at [360, 168] on div "It depends by state. Sometimes 3 or 5 years back, sometimes Jan 1 of registrati…" at bounding box center [317, 172] width 321 height 22
click at [359, 168] on div "It depends by state. Sometimes 3 or 5 years back, sometimes Jan 1 of registrati…" at bounding box center [317, 172] width 321 height 22
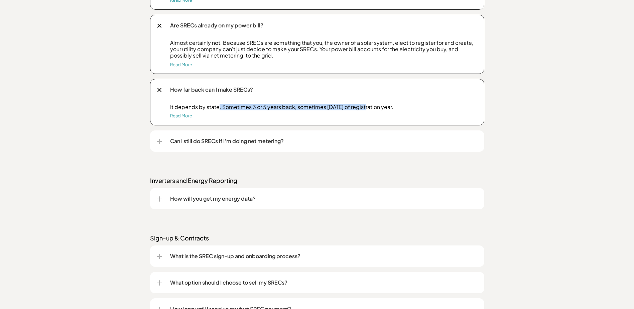
scroll to position [1069, 0]
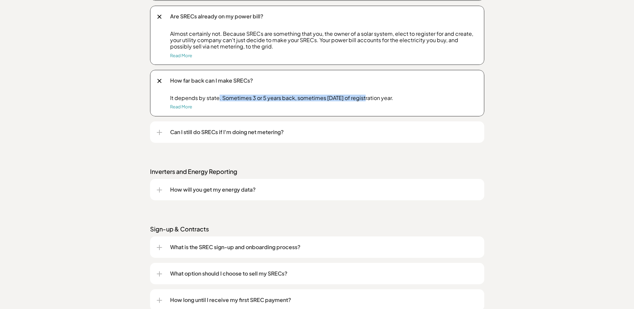
click at [160, 131] on div at bounding box center [159, 132] width 5 height 5
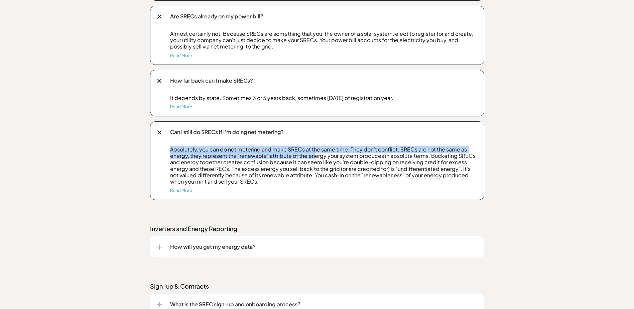
click at [314, 154] on div "Absolutely, you can do net metering and make SRECs at the same time. They don't…" at bounding box center [317, 173] width 321 height 54
click at [314, 154] on p "Absolutely, you can do net metering and make SRECs at the same time. They don't…" at bounding box center [323, 165] width 307 height 38
click at [420, 153] on p "Absolutely, you can do net metering and make SRECs at the same time. They don't…" at bounding box center [323, 165] width 307 height 38
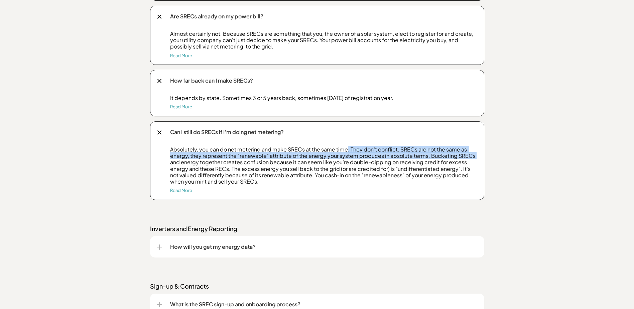
click at [413, 152] on p "Absolutely, you can do net metering and make SRECs at the same time. They don't…" at bounding box center [323, 165] width 307 height 38
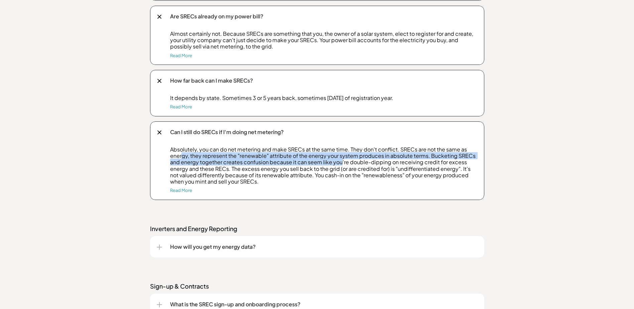
click at [341, 162] on p "Absolutely, you can do net metering and make SRECs at the same time. They don't…" at bounding box center [323, 165] width 307 height 38
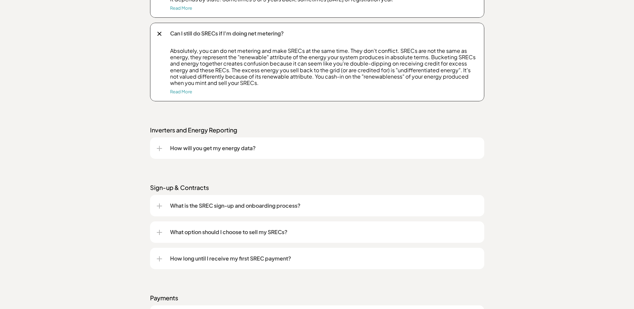
scroll to position [1170, 0]
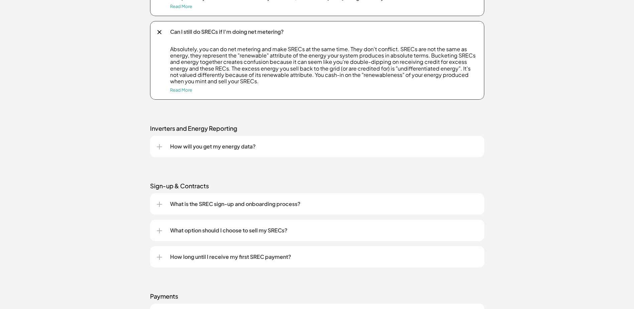
click at [201, 146] on p "How will you get my energy data?" at bounding box center [323, 146] width 307 height 8
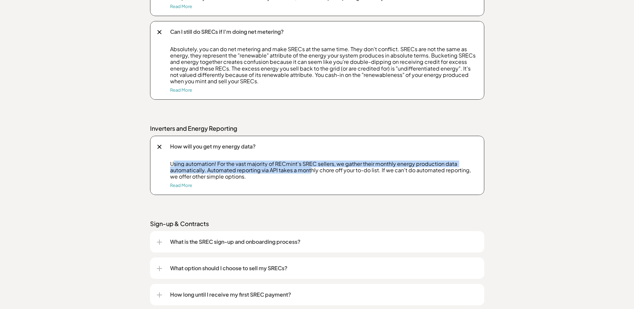
click at [311, 169] on p "Using automation! For the vast majority of RECmint's SREC sellers, we gather th…" at bounding box center [323, 169] width 307 height 19
click at [403, 171] on p "Using automation! For the vast majority of RECmint's SREC sellers, we gather th…" at bounding box center [323, 169] width 307 height 19
click at [335, 166] on p "Using automation! For the vast majority of RECmint's SREC sellers, we gather th…" at bounding box center [323, 169] width 307 height 19
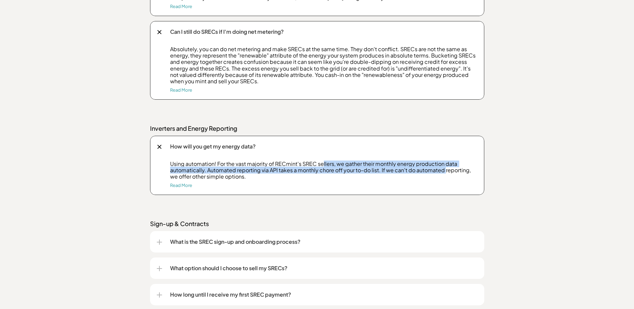
click at [444, 168] on p "Using automation! For the vast majority of RECmint's SREC sellers, we gather th…" at bounding box center [323, 169] width 307 height 19
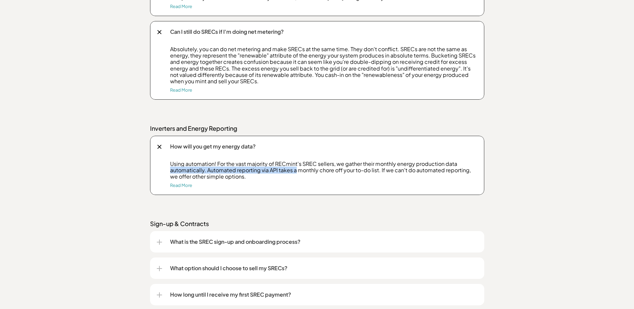
click at [295, 171] on div "Using automation! For the vast majority of RECmint's SREC sellers, we gather th…" at bounding box center [317, 177] width 321 height 34
click at [295, 171] on p "Using automation! For the vast majority of RECmint's SREC sellers, we gather th…" at bounding box center [323, 169] width 307 height 19
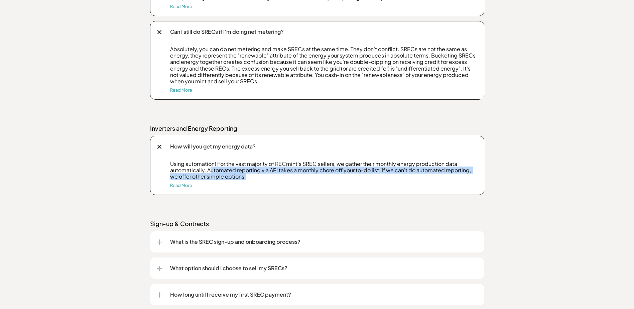
click at [355, 174] on p "Using automation! For the vast majority of RECmint's SREC sellers, we gather th…" at bounding box center [323, 169] width 307 height 19
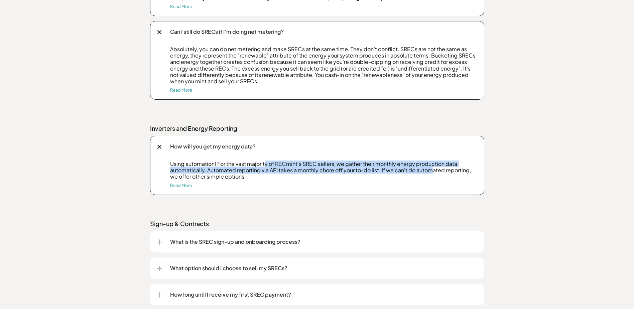
click at [430, 172] on p "Using automation! For the vast majority of RECmint's SREC sellers, we gather th…" at bounding box center [323, 169] width 307 height 19
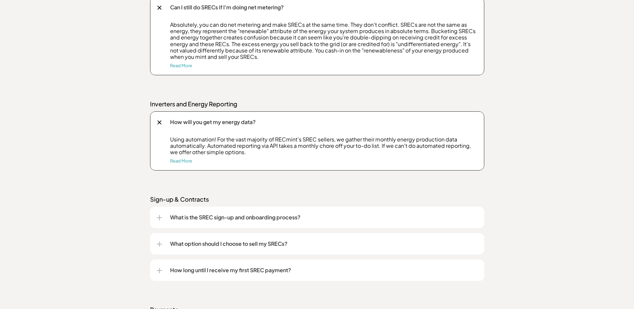
scroll to position [1236, 0]
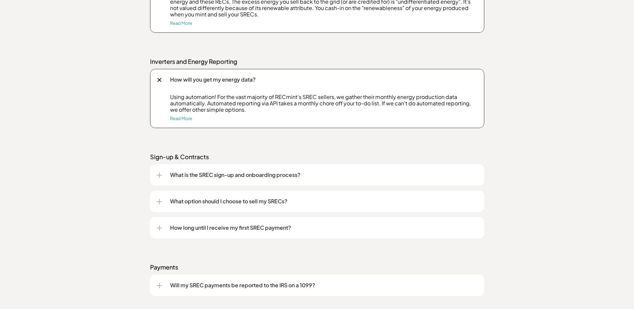
click at [247, 177] on p "What is the SREC sign-up and onboarding process?" at bounding box center [323, 175] width 307 height 8
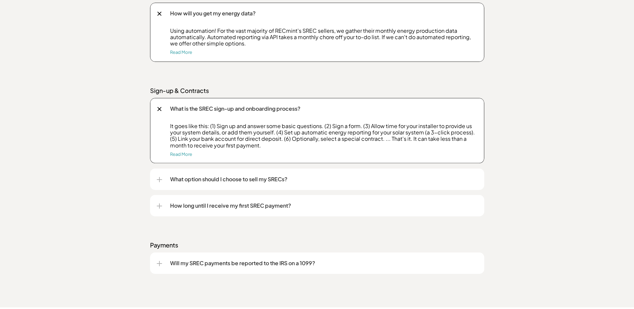
scroll to position [1303, 0]
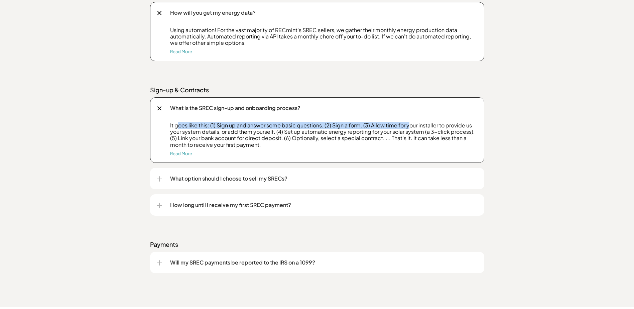
click at [406, 129] on p "It goes like this: (1) Sign up and answer some basic questions. (2) Sign a form…" at bounding box center [323, 135] width 307 height 26
click at [377, 128] on p "It goes like this: (1) Sign up and answer some basic questions. (2) Sign a form…" at bounding box center [323, 135] width 307 height 26
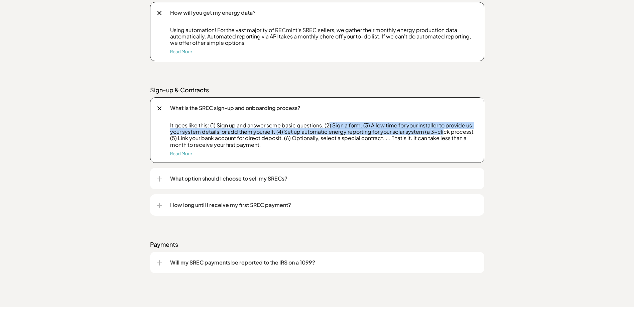
click at [440, 132] on p "It goes like this: (1) Sign up and answer some basic questions. (2) Sign a form…" at bounding box center [323, 135] width 307 height 26
click at [342, 134] on p "It goes like this: (1) Sign up and answer some basic questions. (2) Sign a form…" at bounding box center [323, 135] width 307 height 26
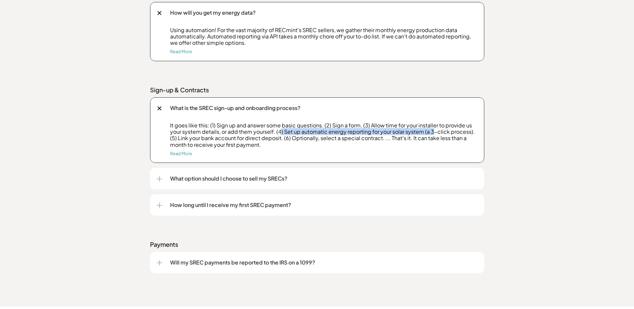
click at [433, 133] on p "It goes like this: (1) Sign up and answer some basic questions. (2) Sign a form…" at bounding box center [323, 135] width 307 height 26
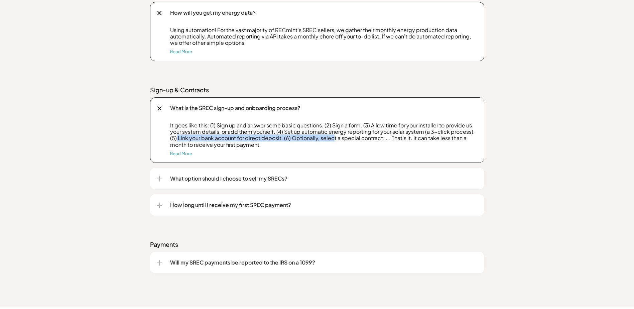
click at [333, 140] on p "It goes like this: (1) Sign up and answer some basic questions. (2) Sign a form…" at bounding box center [323, 135] width 307 height 26
click at [162, 179] on div "What option should I choose to sell my SRECs?" at bounding box center [317, 178] width 321 height 21
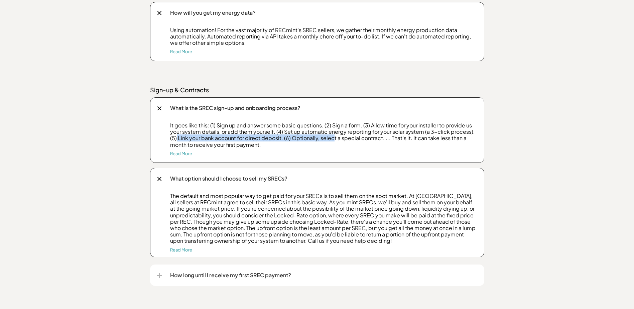
scroll to position [1337, 0]
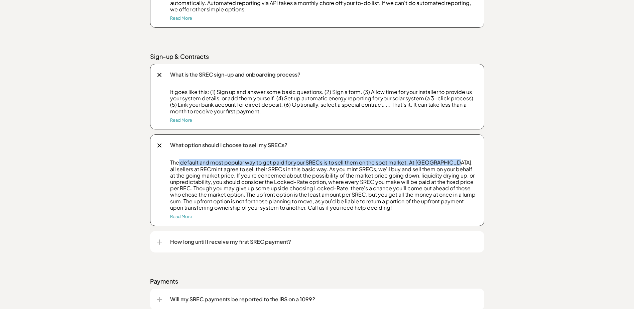
click at [442, 159] on p "The default and most popular way to get paid for your SRECs is to sell them on …" at bounding box center [323, 184] width 307 height 51
click at [441, 159] on p "The default and most popular way to get paid for your SRECs is to sell them on …" at bounding box center [323, 184] width 307 height 51
click at [314, 165] on div "The default and most popular way to get paid for your SRECs is to sell them on …" at bounding box center [317, 192] width 321 height 67
click at [314, 165] on p "The default and most popular way to get paid for your SRECs is to sell them on …" at bounding box center [323, 184] width 307 height 51
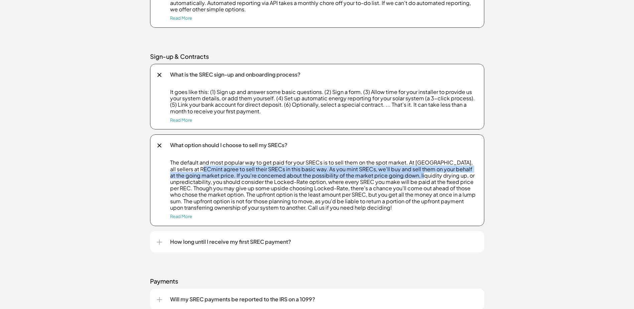
click at [417, 177] on p "The default and most popular way to get paid for your SRECs is to sell them on …" at bounding box center [323, 184] width 307 height 51
click at [304, 173] on p "The default and most popular way to get paid for your SRECs is to sell them on …" at bounding box center [323, 184] width 307 height 51
click at [431, 174] on p "The default and most popular way to get paid for your SRECs is to sell them on …" at bounding box center [323, 184] width 307 height 51
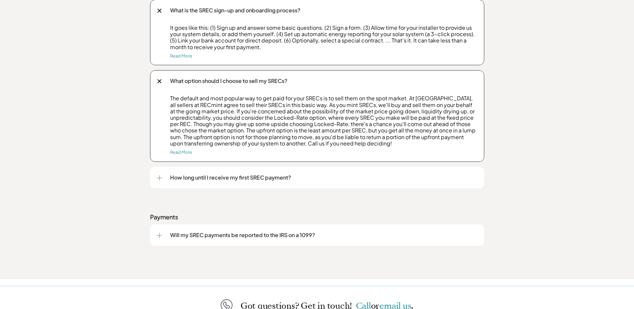
scroll to position [1404, 0]
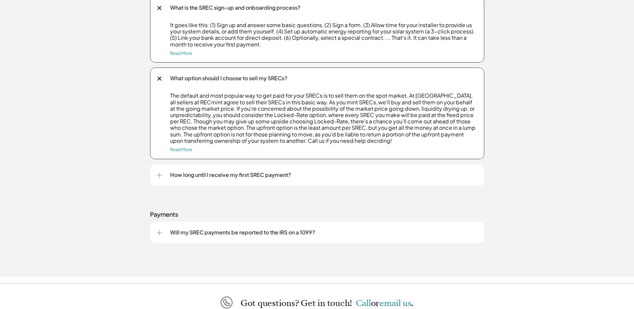
click at [251, 174] on p "How long until I receive my first SREC payment?" at bounding box center [323, 175] width 307 height 8
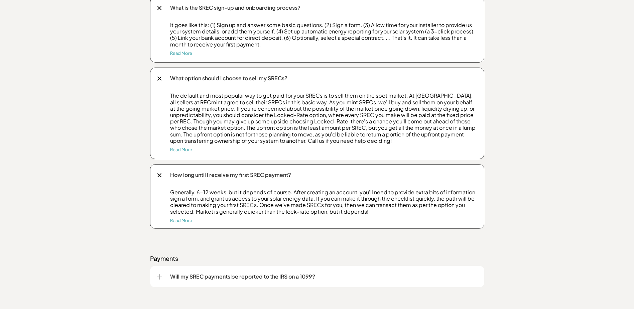
scroll to position [1437, 0]
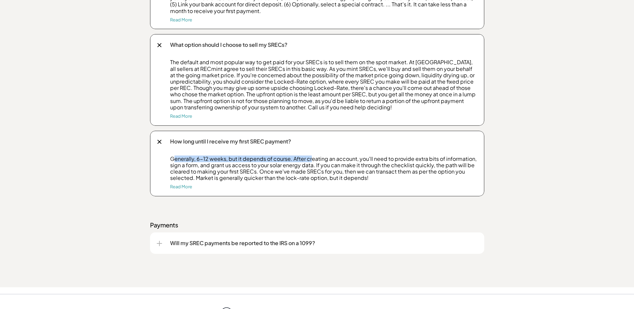
click at [311, 162] on p "Generally, 6-12 weeks, but it depends of course. After creating an account, you…" at bounding box center [323, 168] width 307 height 26
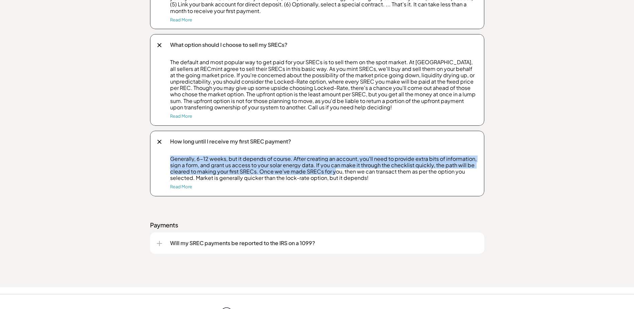
click at [335, 169] on div "Generally, 6-12 weeks, but it depends of course. After creating an account, you…" at bounding box center [317, 175] width 321 height 41
click at [230, 162] on p "Generally, 6-12 weeks, but it depends of course. After creating an account, you…" at bounding box center [323, 168] width 307 height 26
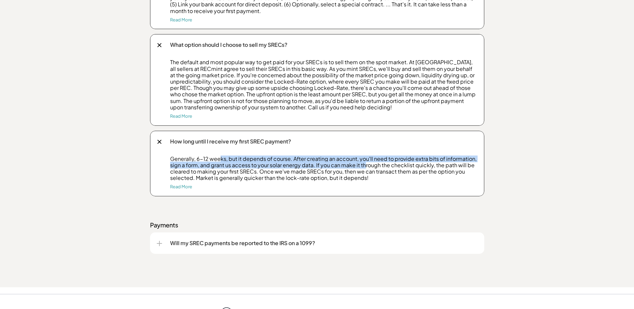
click at [363, 163] on p "Generally, 6-12 weeks, but it depends of course. After creating an account, you…" at bounding box center [323, 168] width 307 height 26
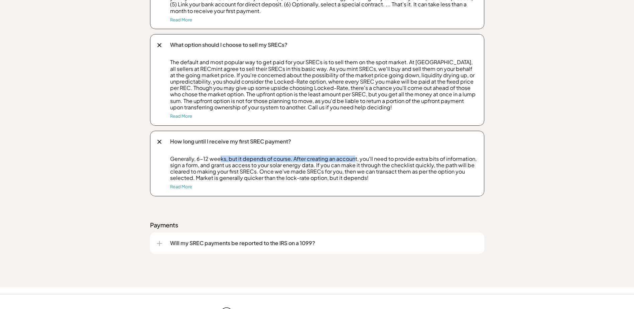
click at [355, 160] on p "Generally, 6-12 weeks, but it depends of course. After creating an account, you…" at bounding box center [323, 168] width 307 height 26
click at [424, 160] on p "Generally, 6-12 weeks, but it depends of course. After creating an account, you…" at bounding box center [323, 168] width 307 height 26
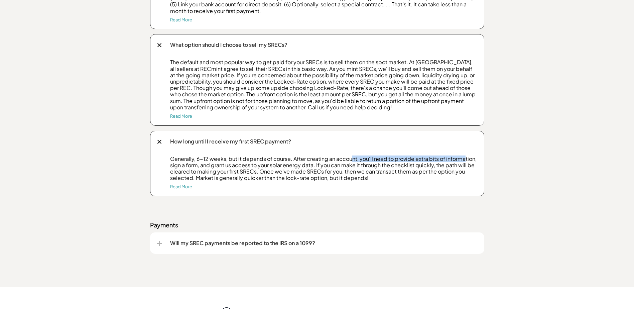
click at [464, 160] on p "Generally, 6-12 weeks, but it depends of course. After creating an account, you…" at bounding box center [323, 168] width 307 height 26
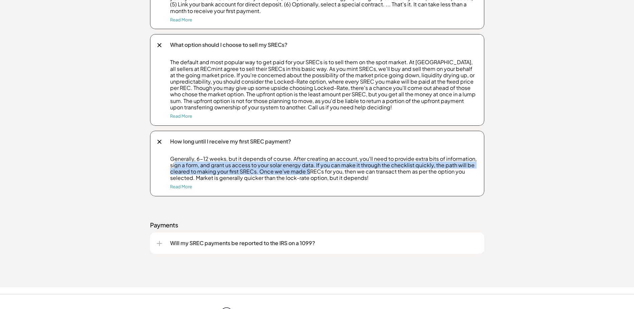
click at [309, 173] on p "Generally, 6-12 weeks, but it depends of course. After creating an account, you…" at bounding box center [323, 168] width 307 height 26
click at [407, 174] on p "Generally, 6-12 weeks, but it depends of course. After creating an account, you…" at bounding box center [323, 168] width 307 height 26
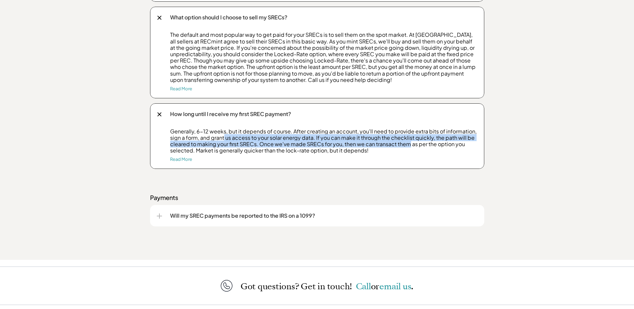
scroll to position [1504, 0]
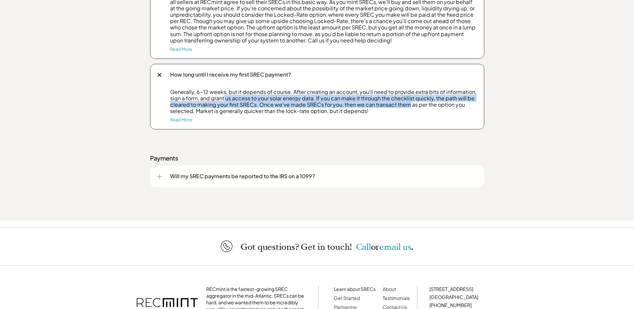
click at [168, 173] on div "Will my SREC payments be reported to the IRS on a 1099?" at bounding box center [317, 175] width 321 height 21
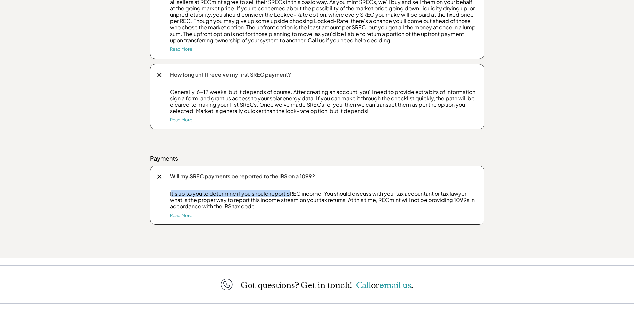
click at [289, 195] on p "It's up to you to determine if you should report SREC income. You should discus…" at bounding box center [323, 199] width 307 height 19
click at [367, 194] on p "It's up to you to determine if you should report SREC income. You should discus…" at bounding box center [323, 199] width 307 height 19
click at [421, 196] on p "It's up to you to determine if you should report SREC income. You should discus…" at bounding box center [323, 199] width 307 height 19
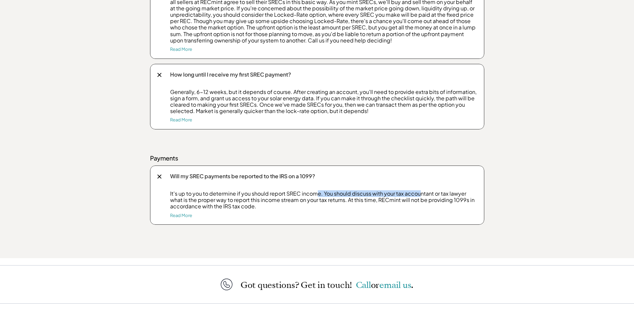
click at [421, 196] on p "It's up to you to determine if you should report SREC income. You should discus…" at bounding box center [323, 199] width 307 height 19
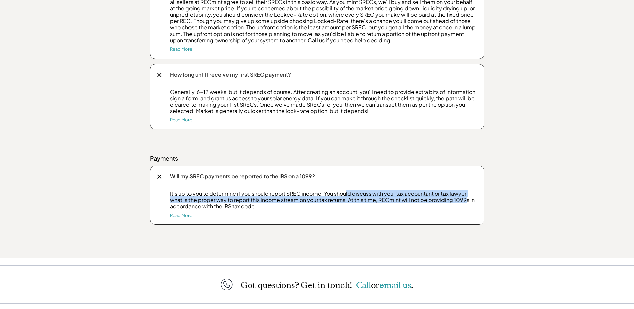
click at [463, 200] on p "It's up to you to determine if you should report SREC income. You should discus…" at bounding box center [323, 199] width 307 height 19
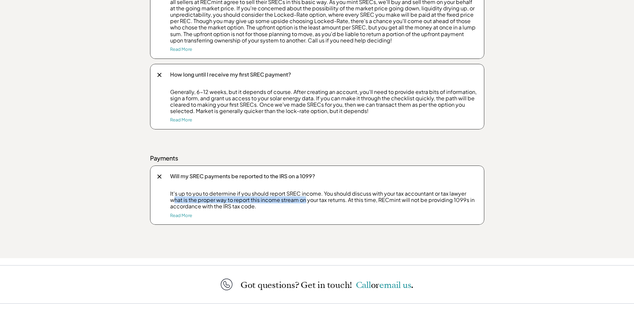
click at [304, 201] on p "It's up to you to determine if you should report SREC income. You should discus…" at bounding box center [323, 199] width 307 height 19
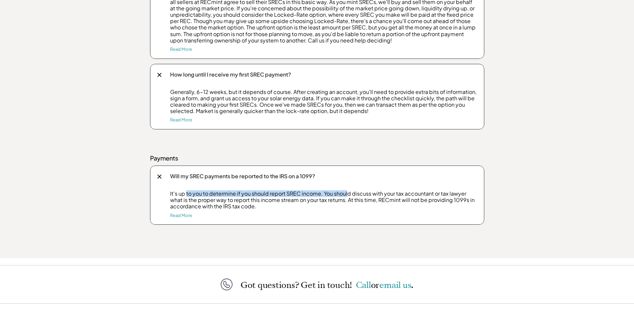
click at [347, 196] on p "It's up to you to determine if you should report SREC income. You should discus…" at bounding box center [323, 199] width 307 height 19
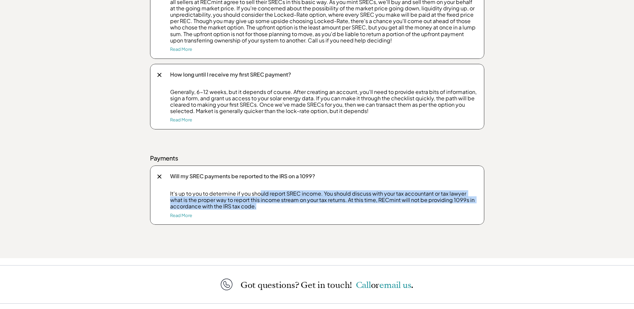
click at [446, 211] on div "It's up to you to determine if you should report SREC income. You should discus…" at bounding box center [317, 207] width 321 height 34
click at [355, 206] on p "It's up to you to determine if you should report SREC income. You should discus…" at bounding box center [323, 199] width 307 height 19
click at [176, 207] on p "It's up to you to determine if you should report SREC income. You should discus…" at bounding box center [323, 199] width 307 height 19
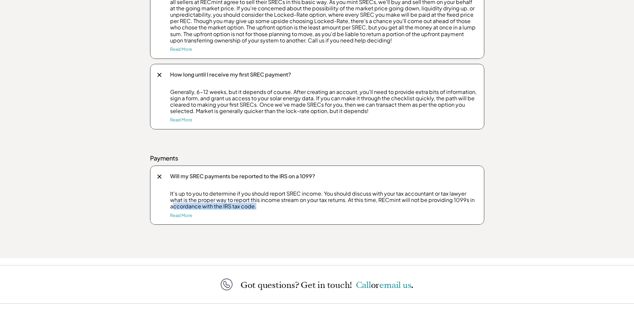
click at [281, 208] on p "It's up to you to determine if you should report SREC income. You should discus…" at bounding box center [323, 199] width 307 height 19
click at [258, 210] on div "It's up to you to determine if you should report SREC income. You should discus…" at bounding box center [317, 207] width 321 height 34
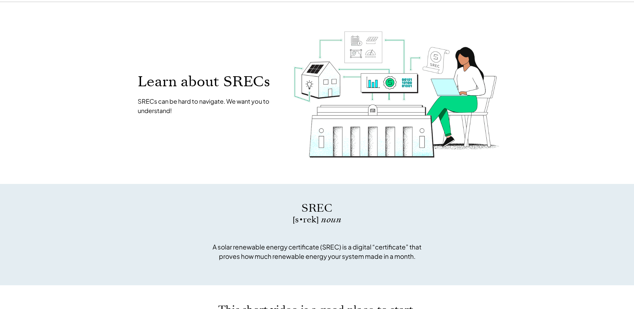
scroll to position [0, 0]
